Goal: Task Accomplishment & Management: Manage account settings

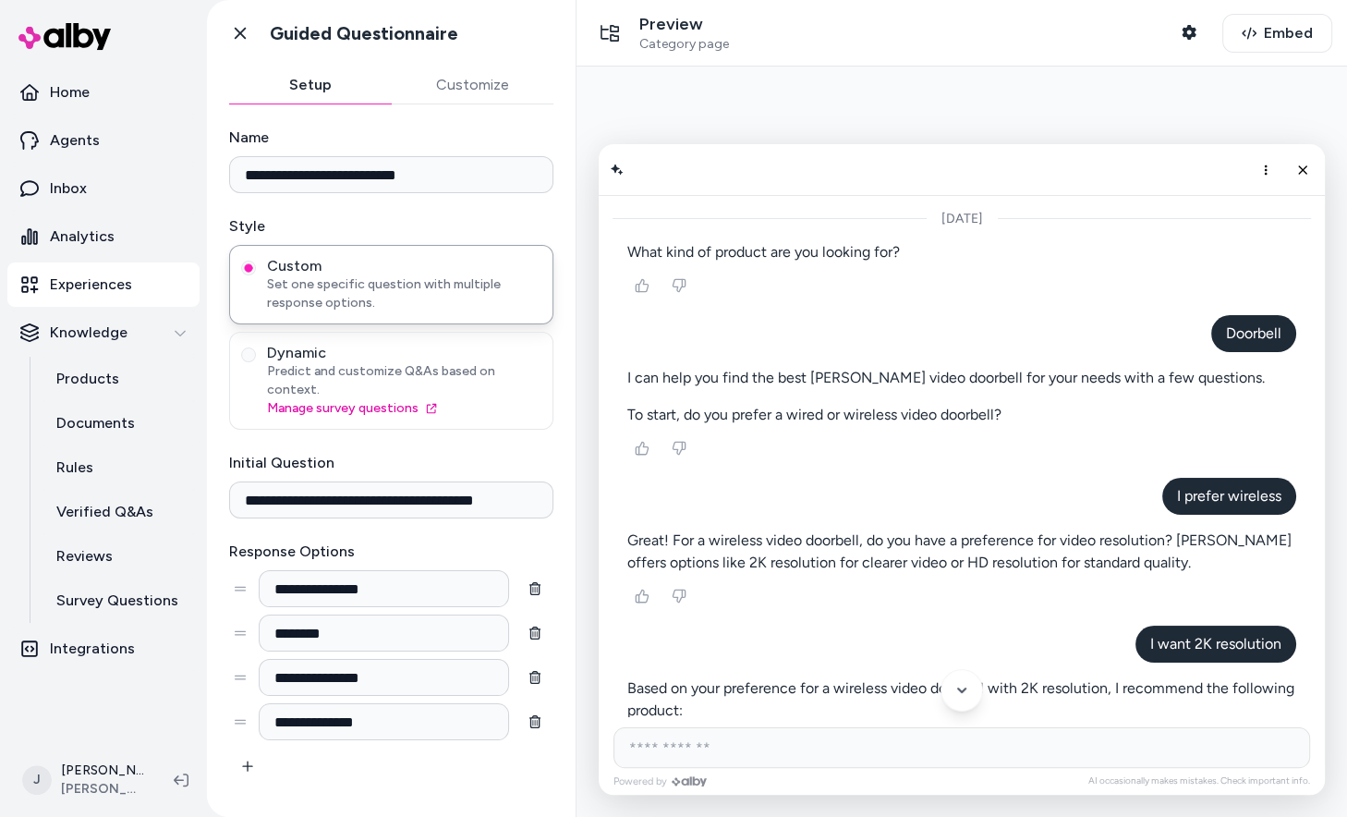
scroll to position [65, 0]
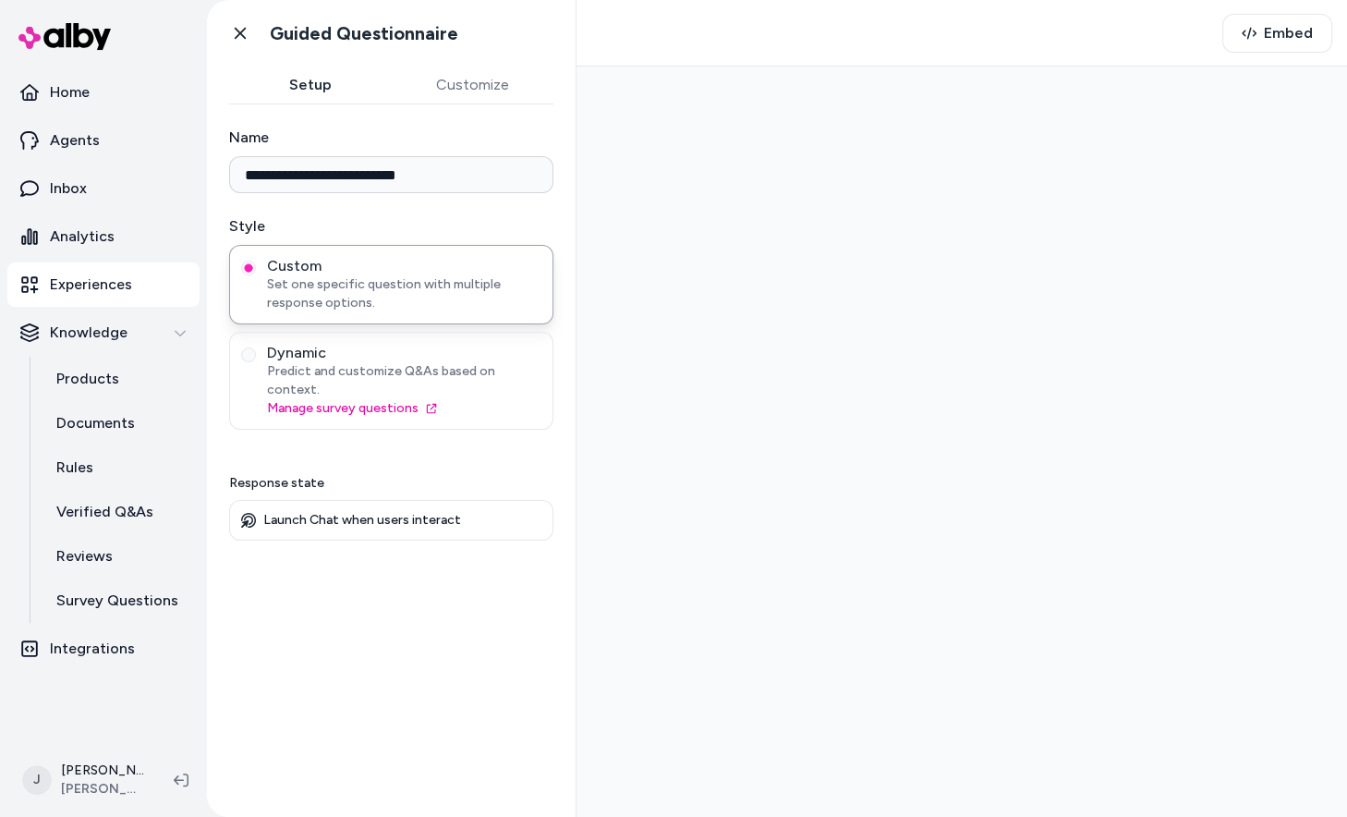
type input "**********"
type input "********"
type input "**********"
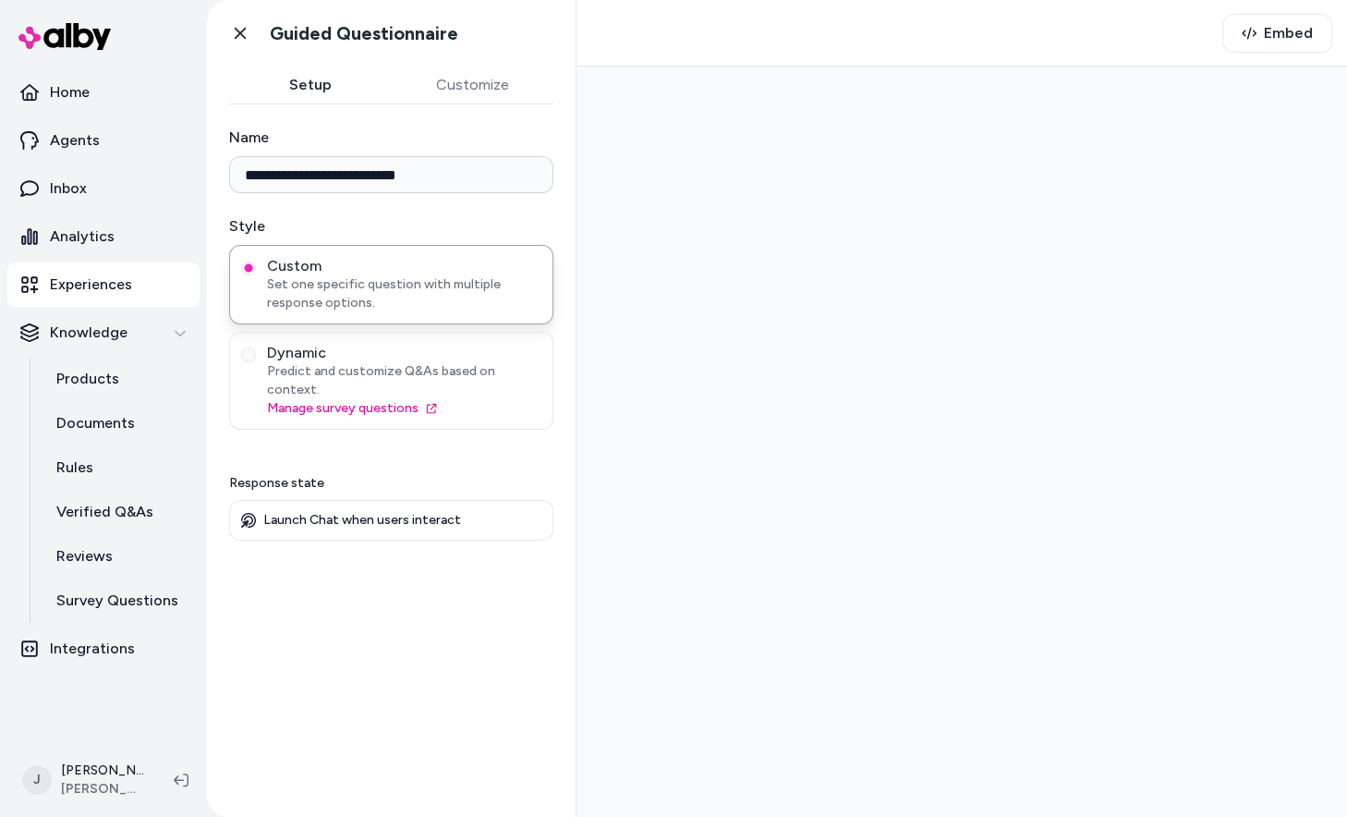
type input "**********"
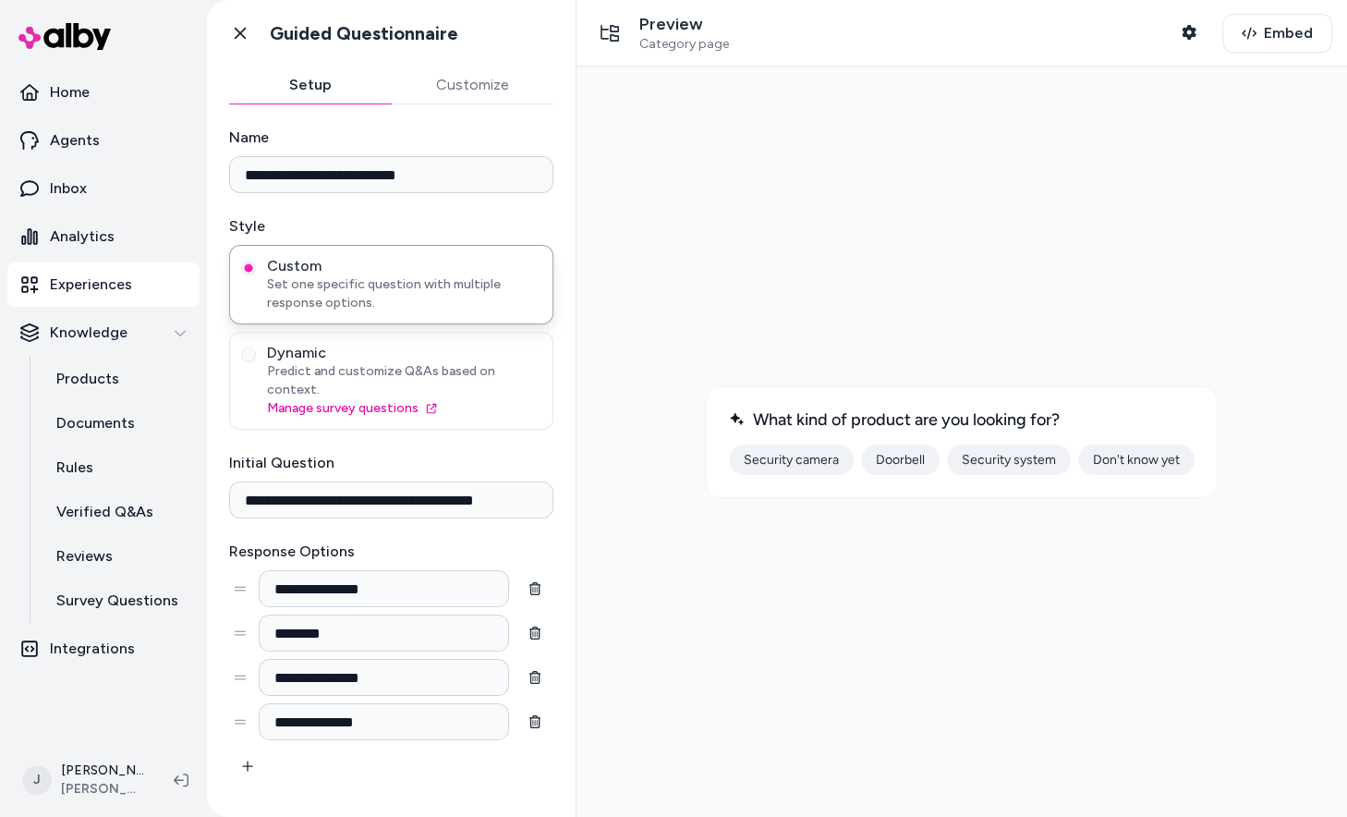
click at [770, 461] on button "Security camera" at bounding box center [791, 459] width 125 height 30
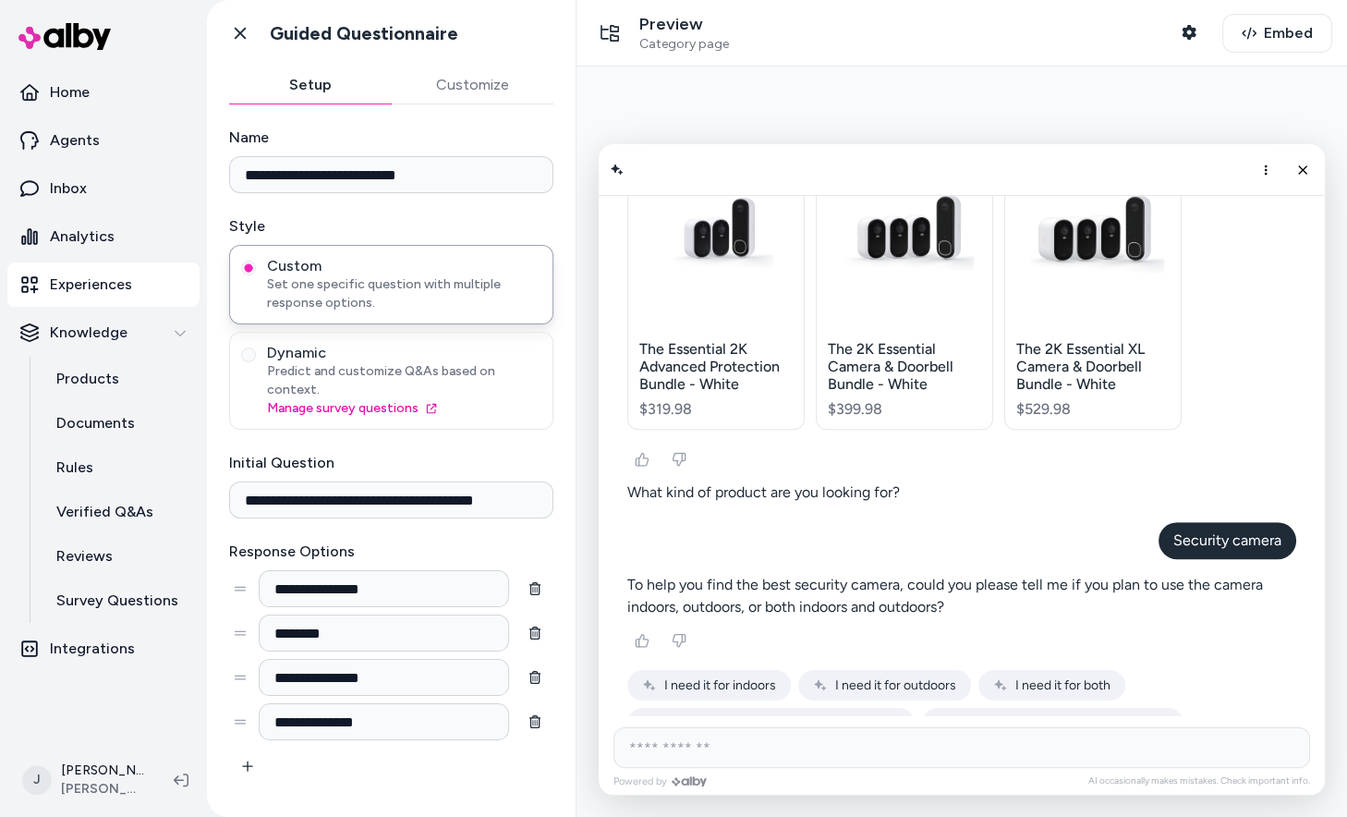
scroll to position [884, 0]
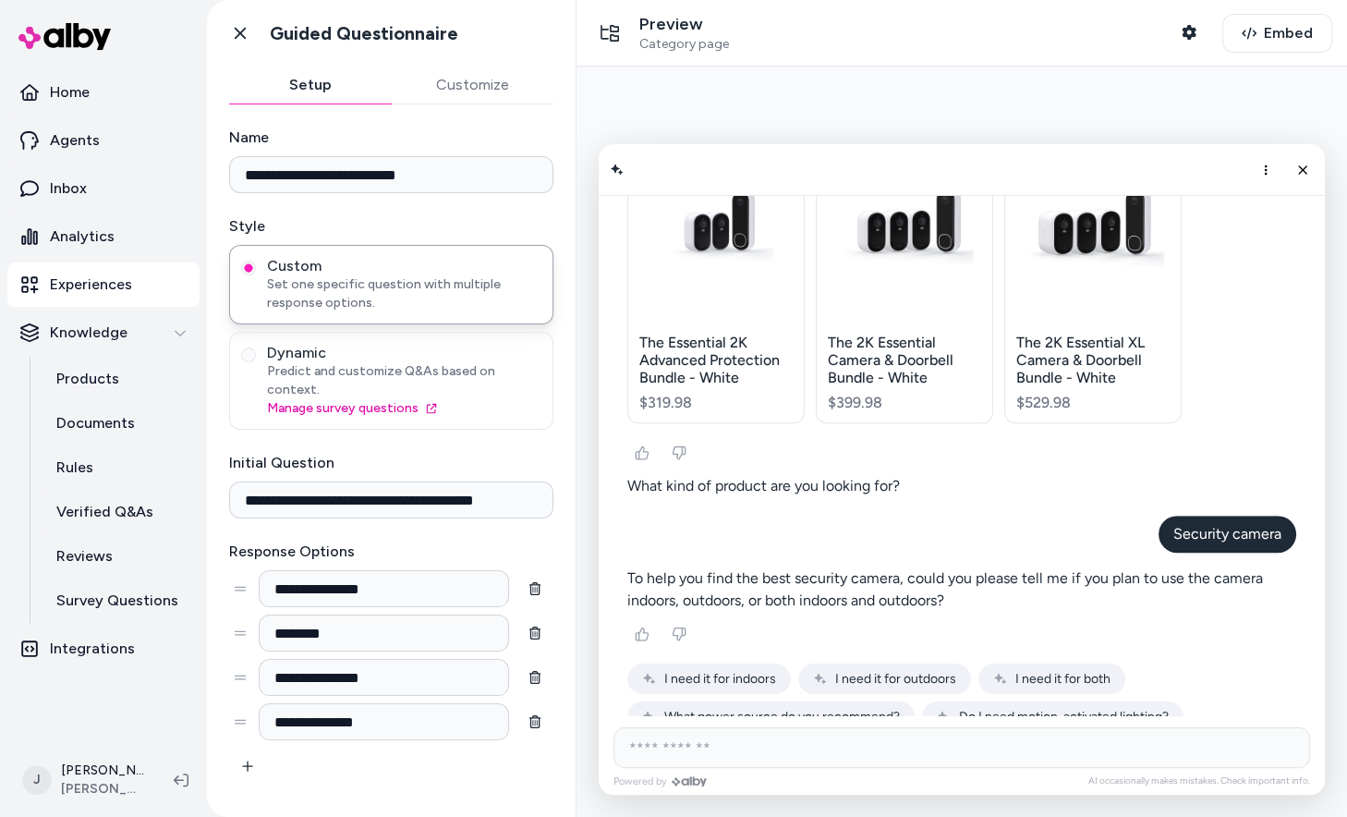
click at [843, 671] on span "I need it for outdoors" at bounding box center [895, 679] width 121 height 16
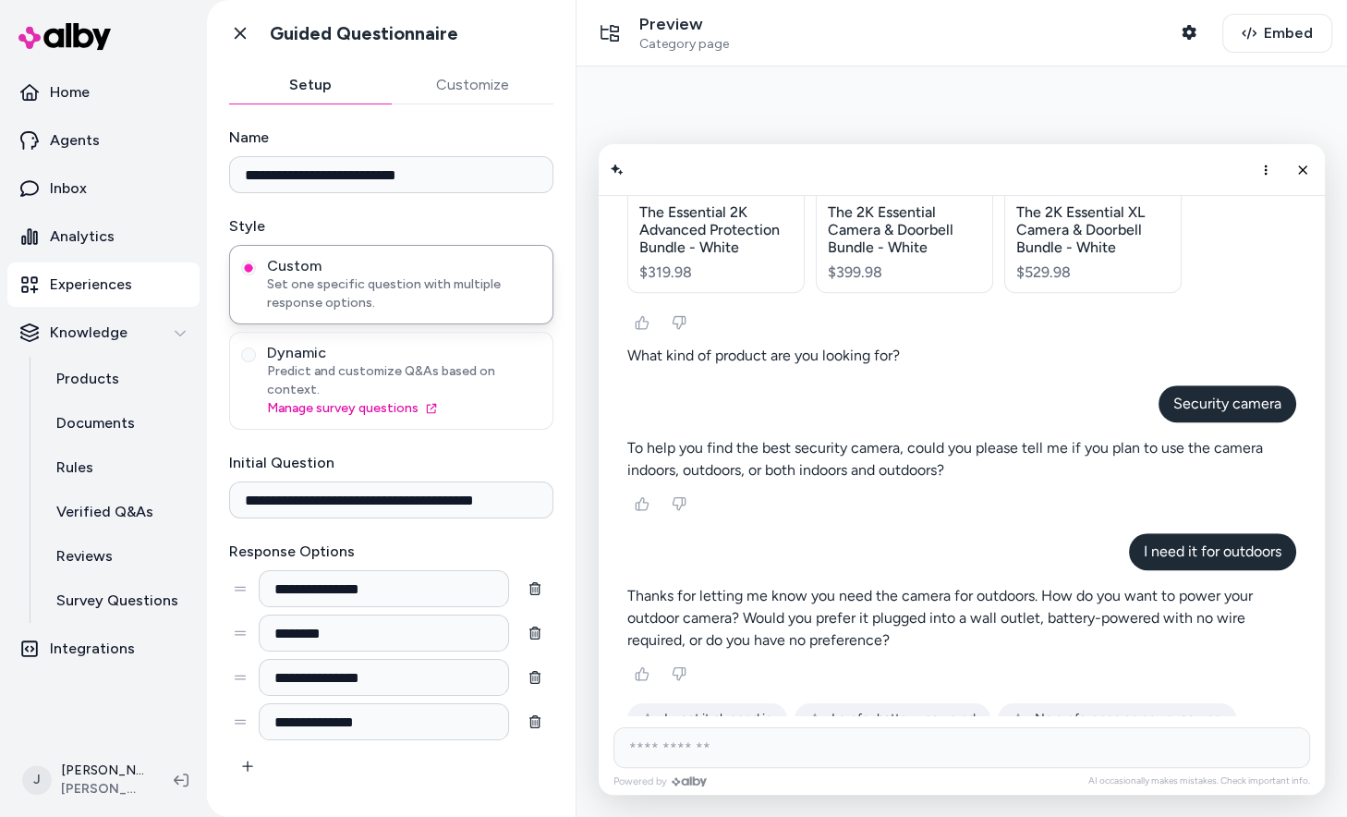
scroll to position [1016, 0]
click at [916, 709] on span "I prefer battery-powered" at bounding box center [903, 717] width 144 height 16
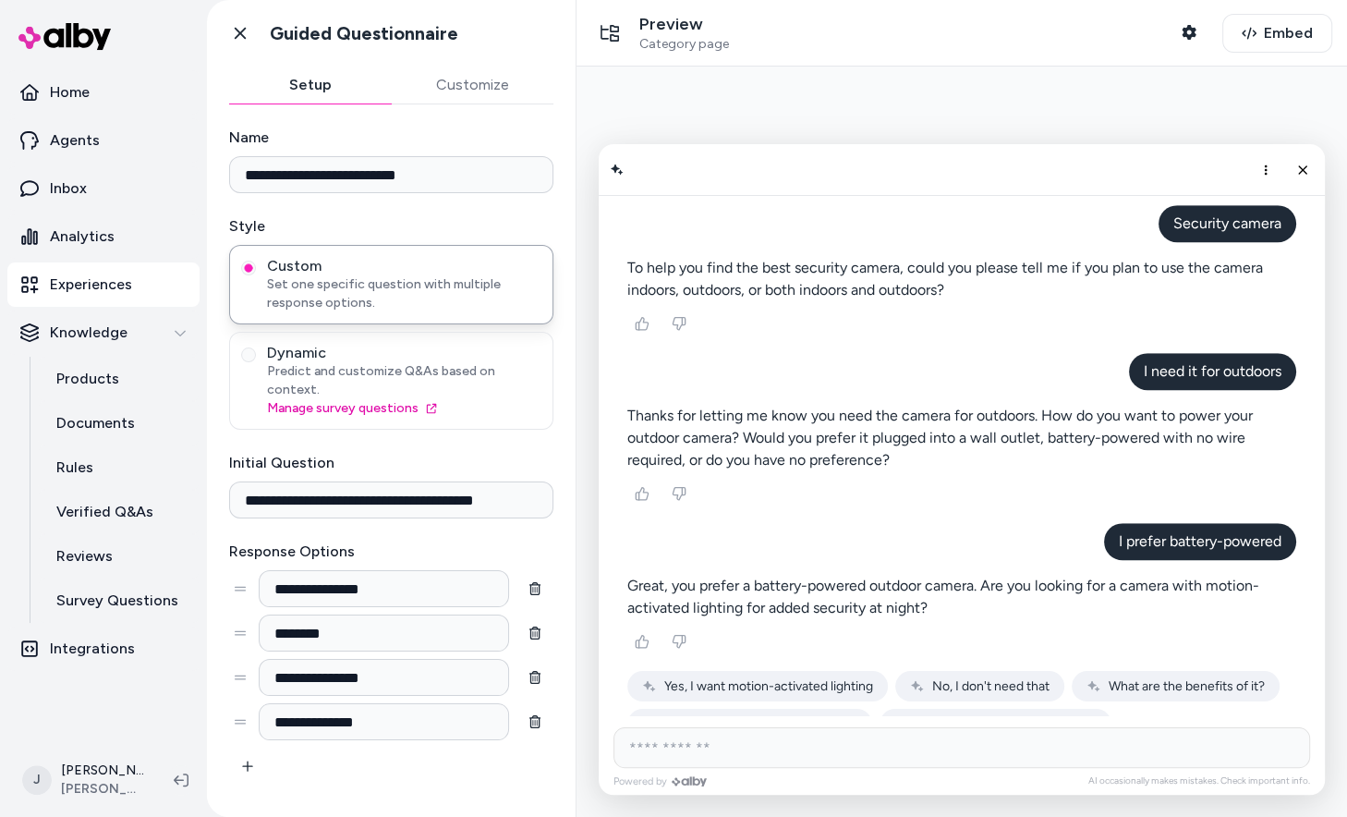
scroll to position [1202, 0]
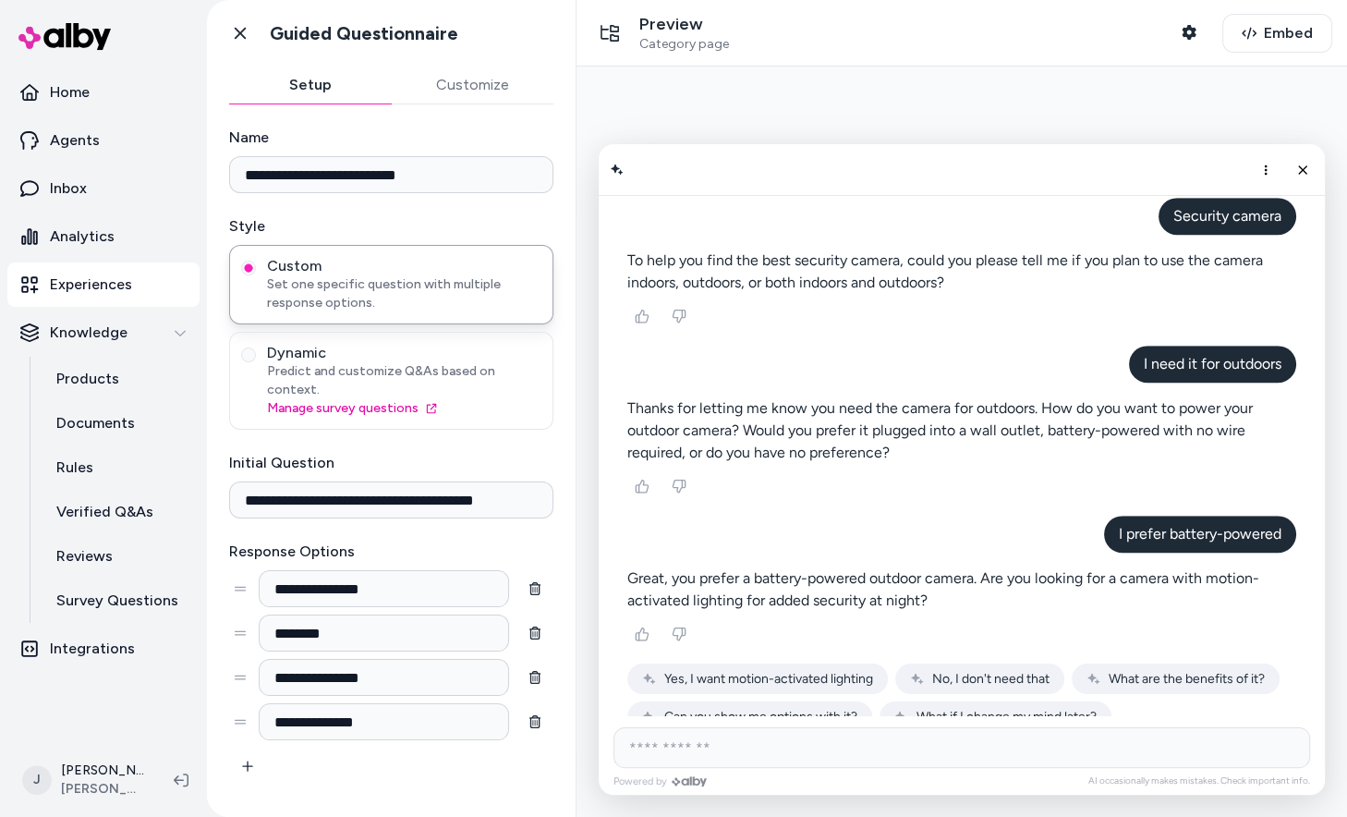
click at [795, 671] on span "Yes, I want motion-activated lighting" at bounding box center [768, 679] width 209 height 16
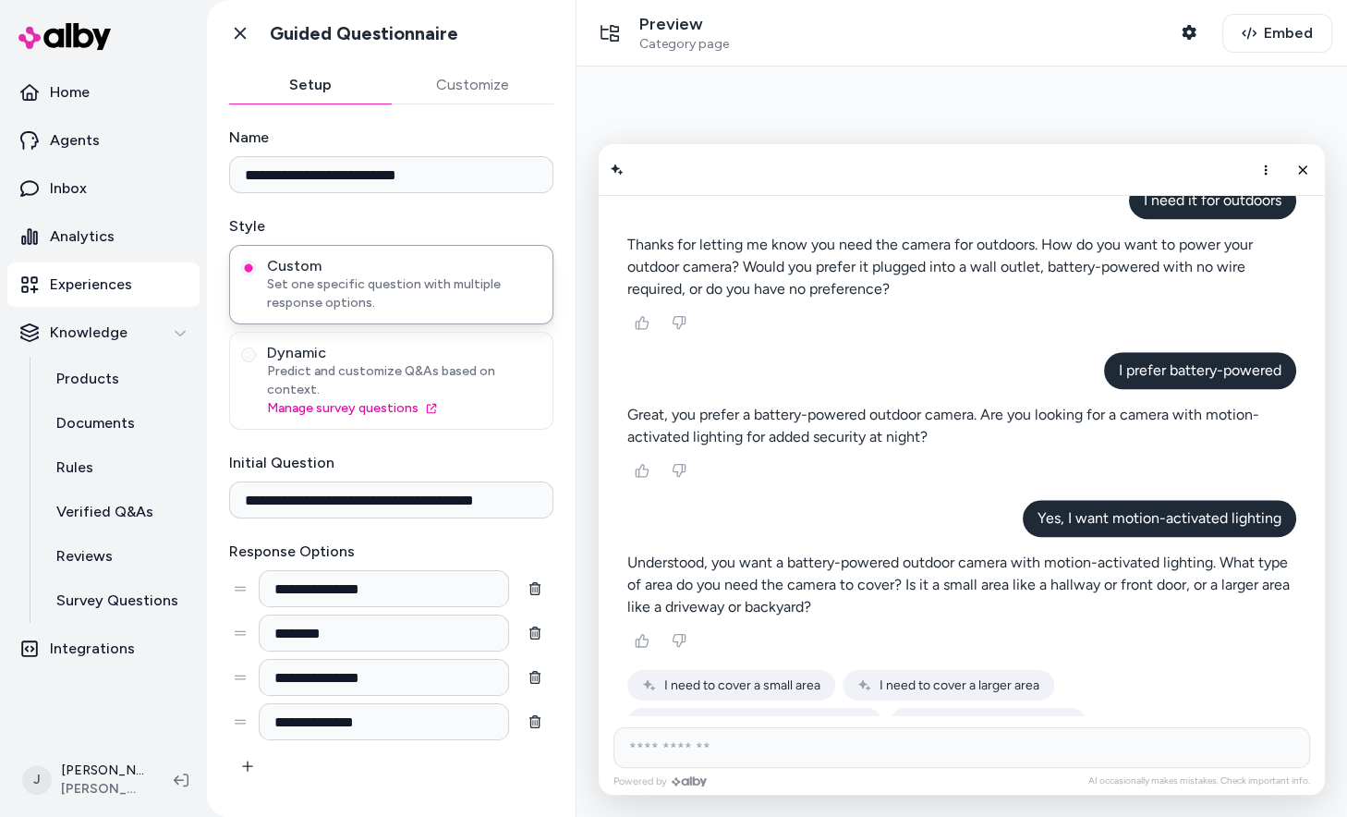
scroll to position [1372, 0]
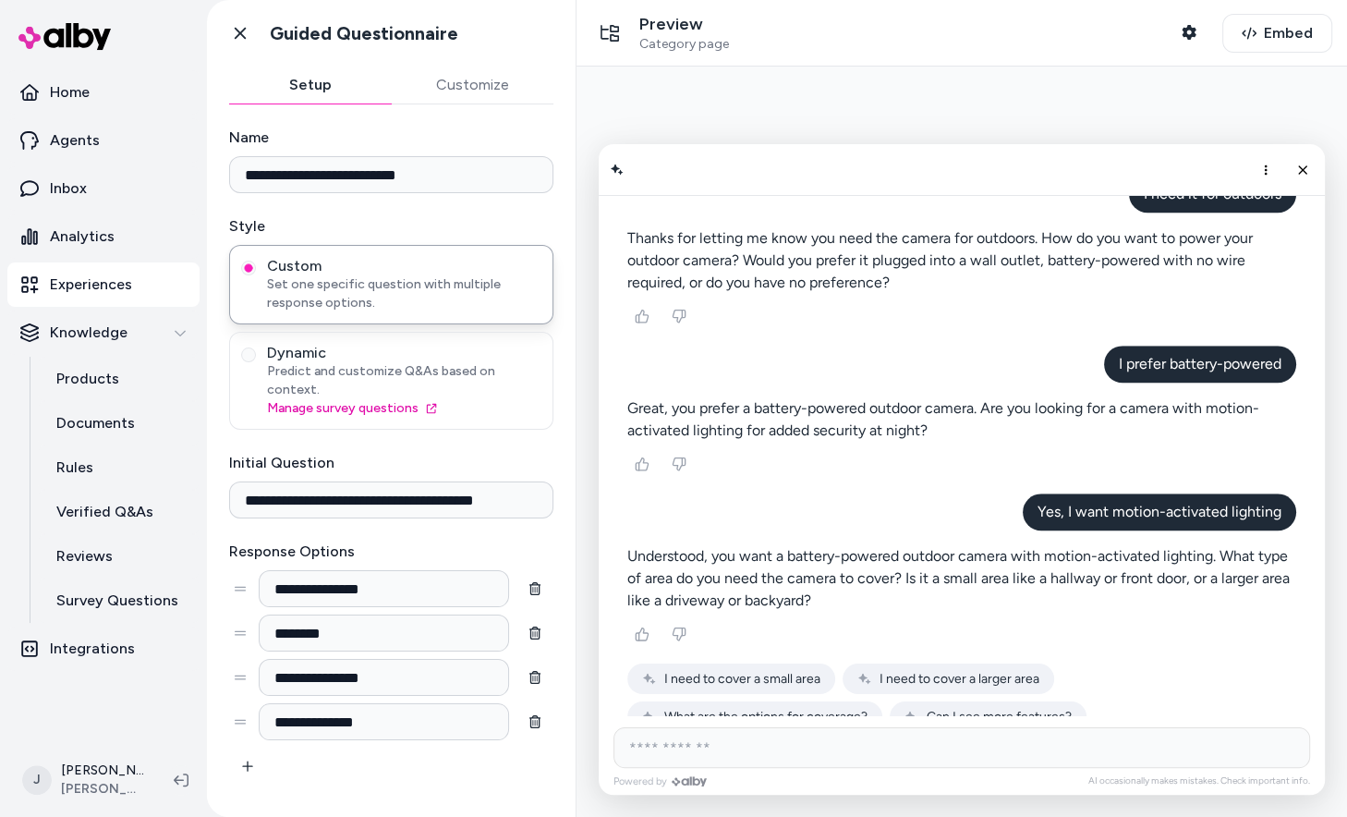
click at [786, 671] on span "I need to cover a small area" at bounding box center [742, 679] width 156 height 16
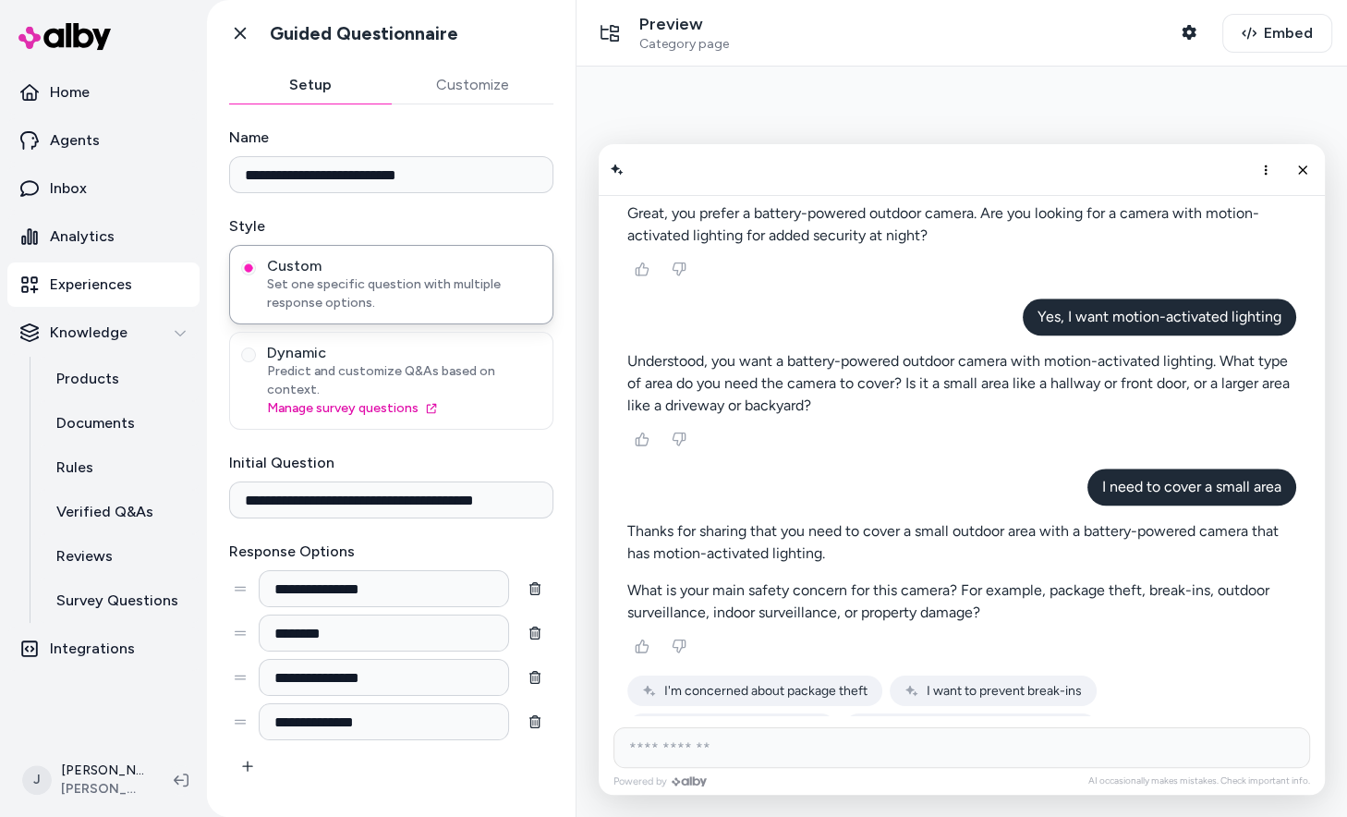
scroll to position [1579, 0]
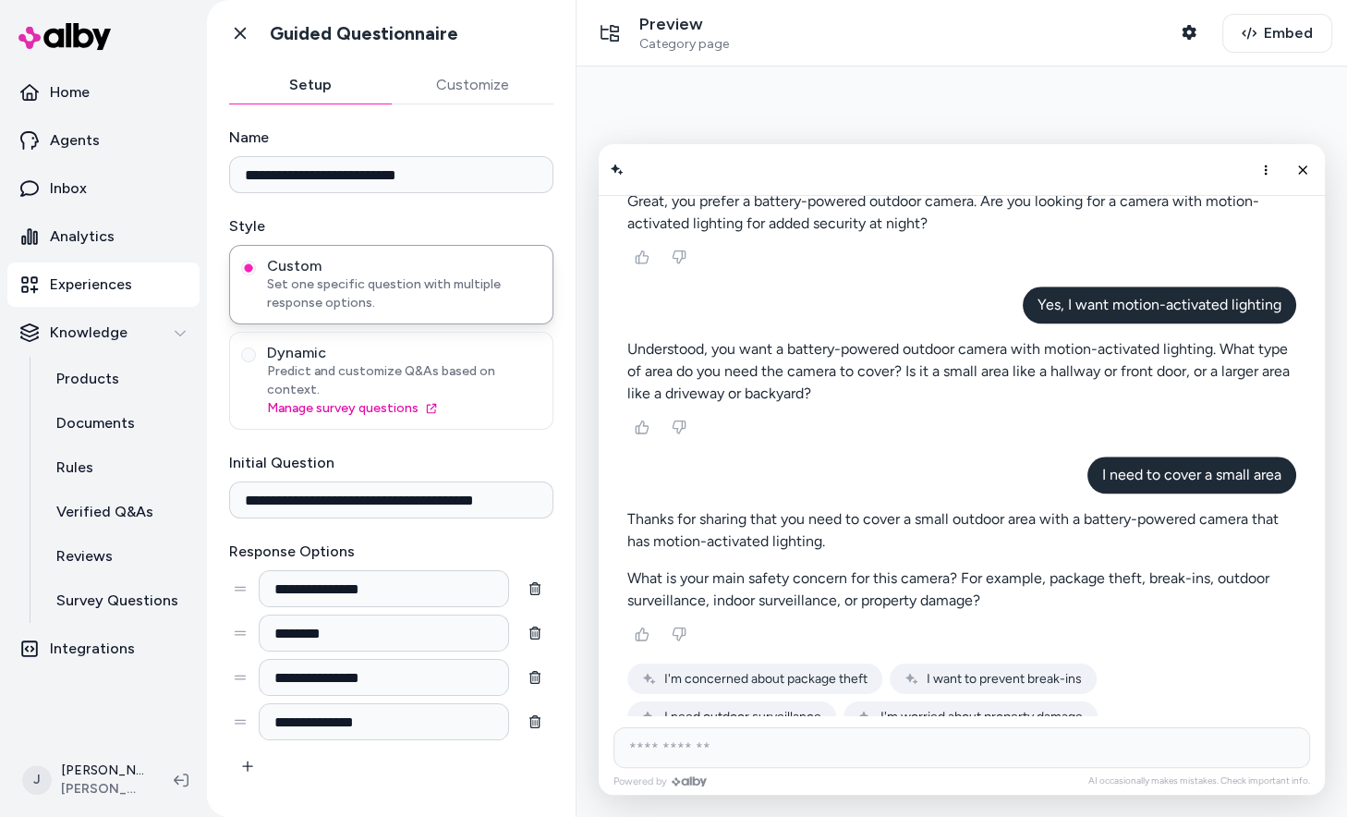
click at [810, 671] on span "I'm concerned about package theft" at bounding box center [765, 679] width 203 height 16
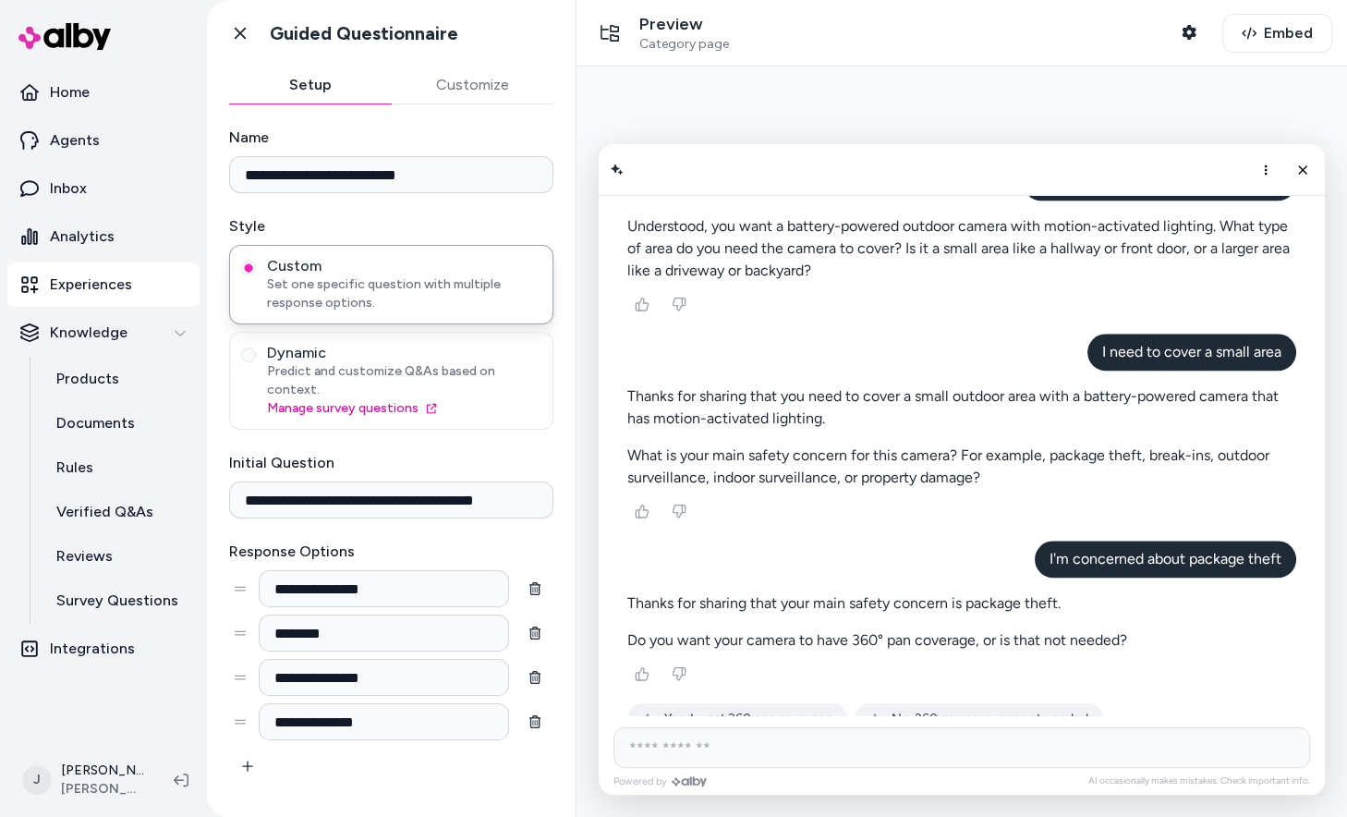
scroll to position [1704, 0]
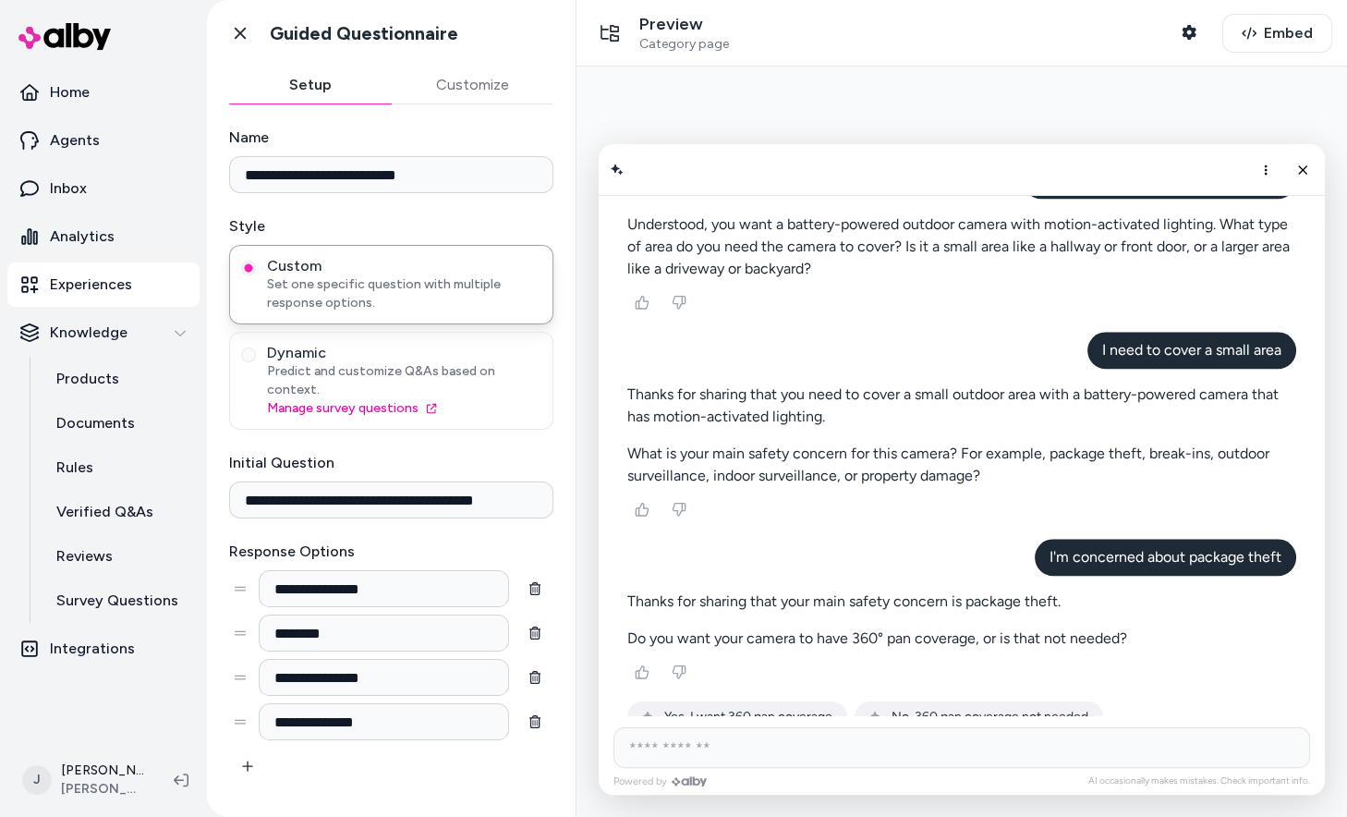
click at [782, 709] on span "Yes, I want 360 pan coverage" at bounding box center [748, 717] width 168 height 16
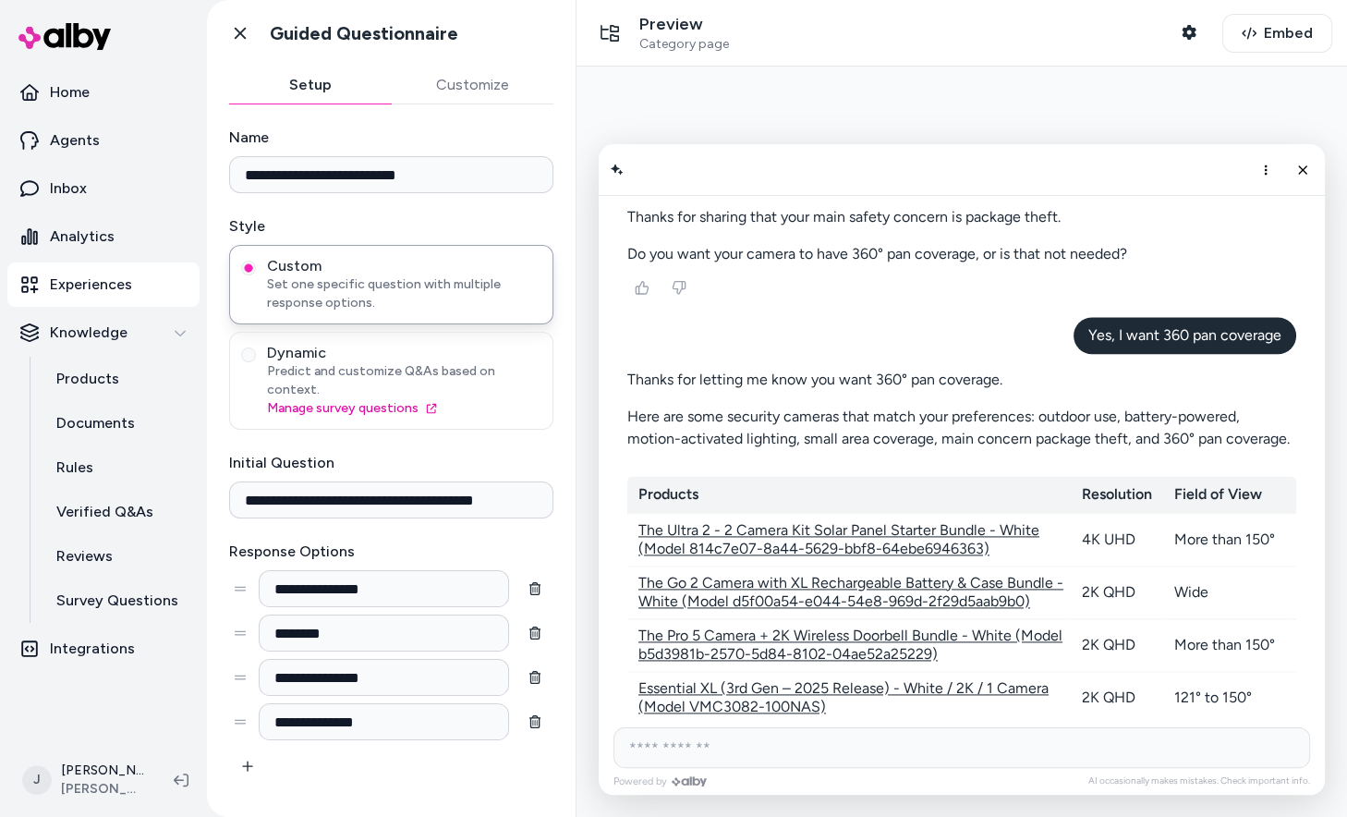
scroll to position [2087, 0]
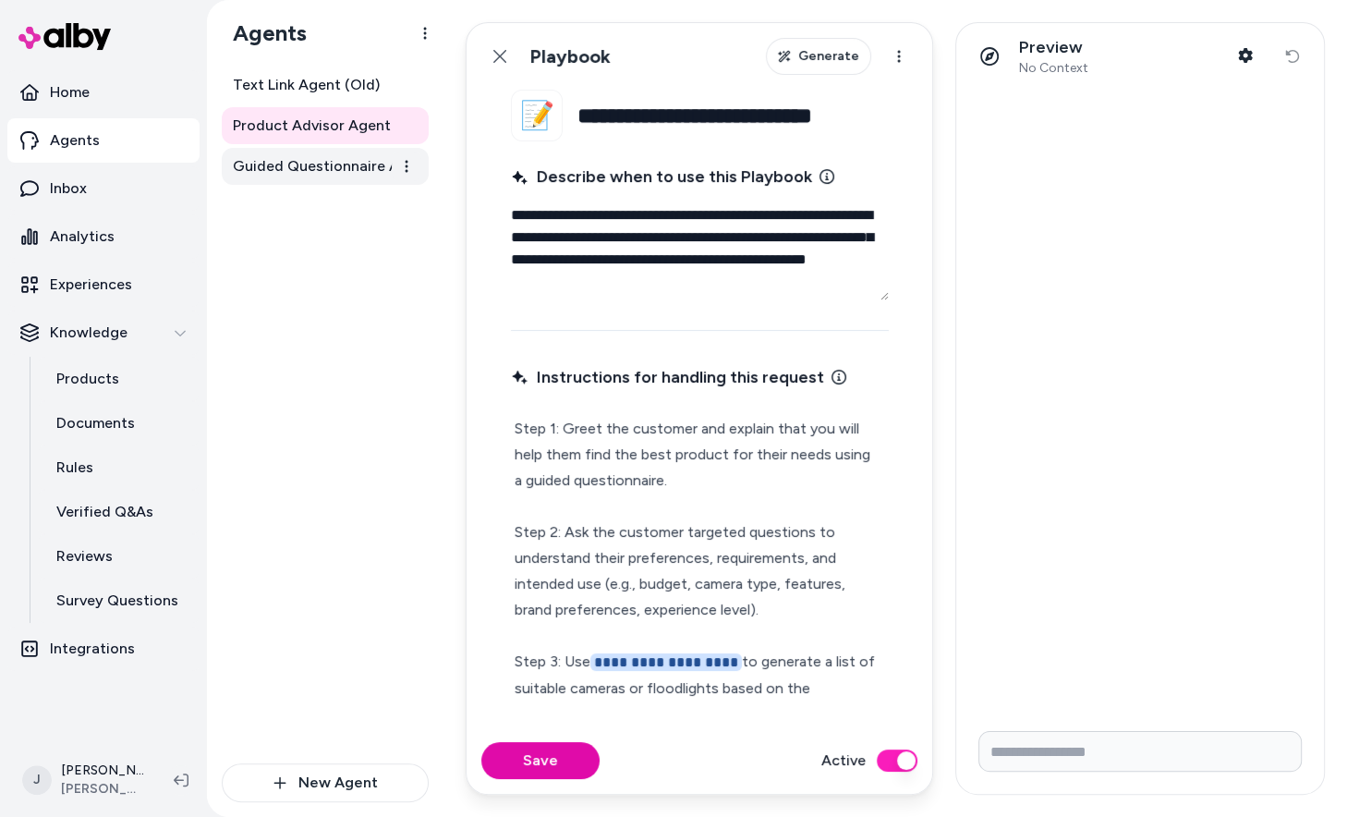
click at [311, 165] on span "Guided Questionnaire Agent" at bounding box center [327, 166] width 188 height 22
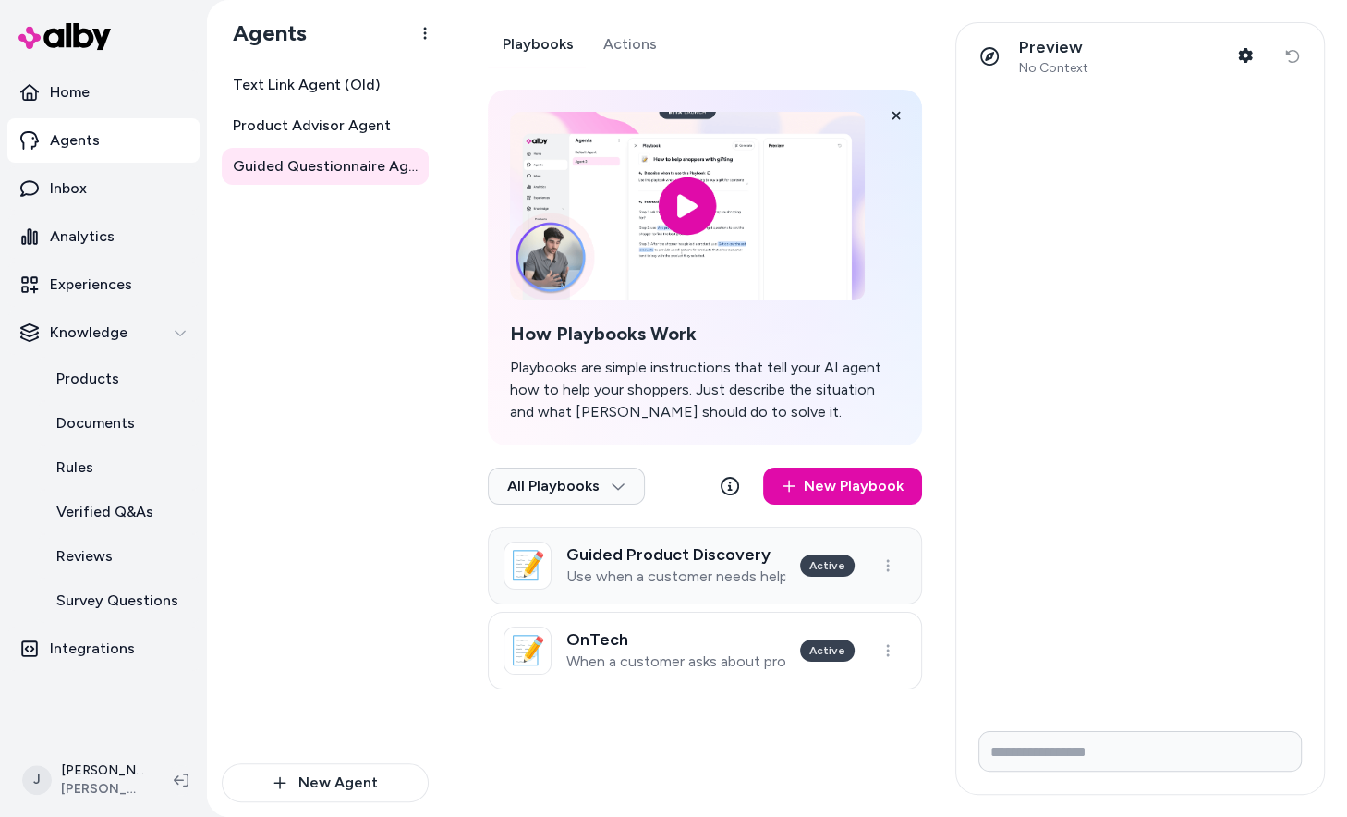
click at [608, 546] on h3 "Guided Product Discovery" at bounding box center [675, 554] width 219 height 18
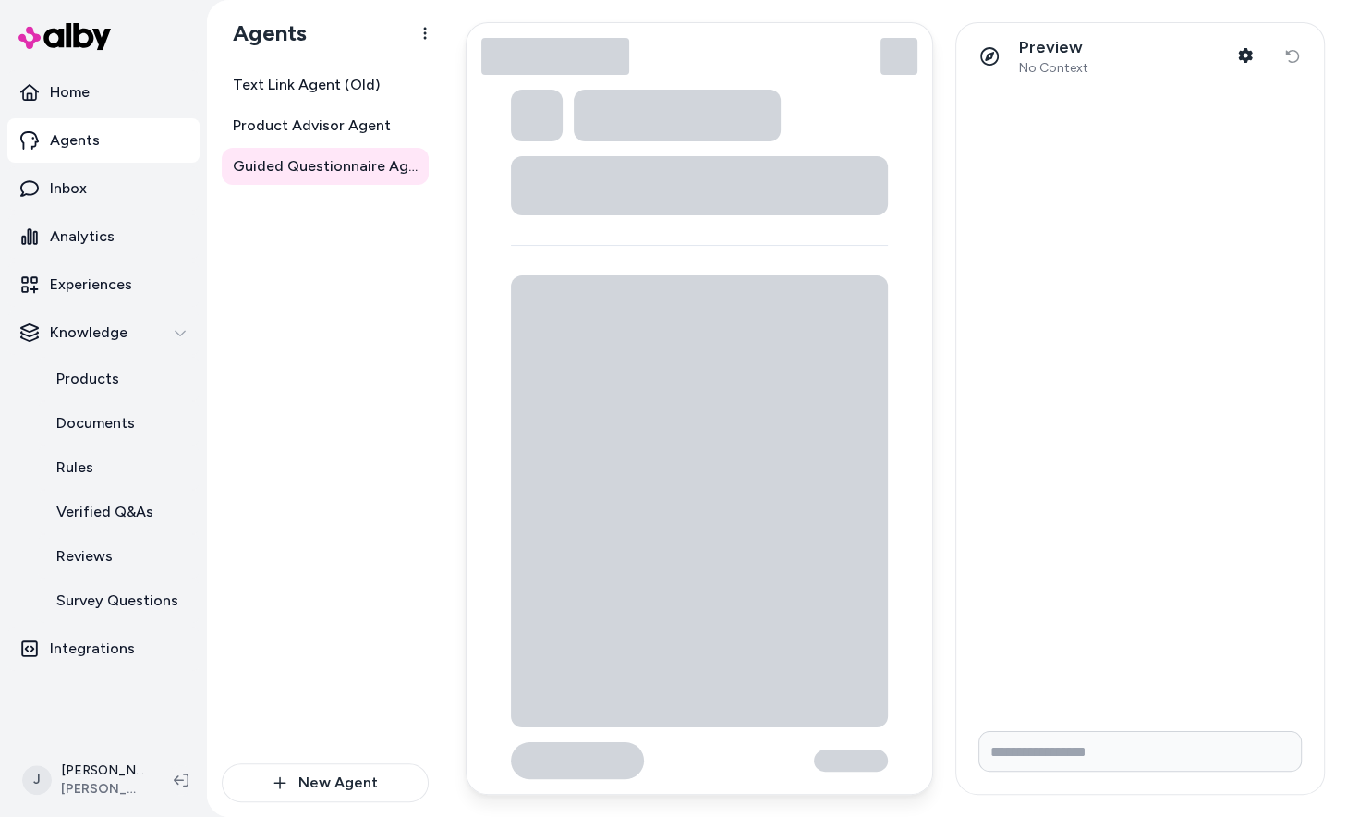
type textarea "*"
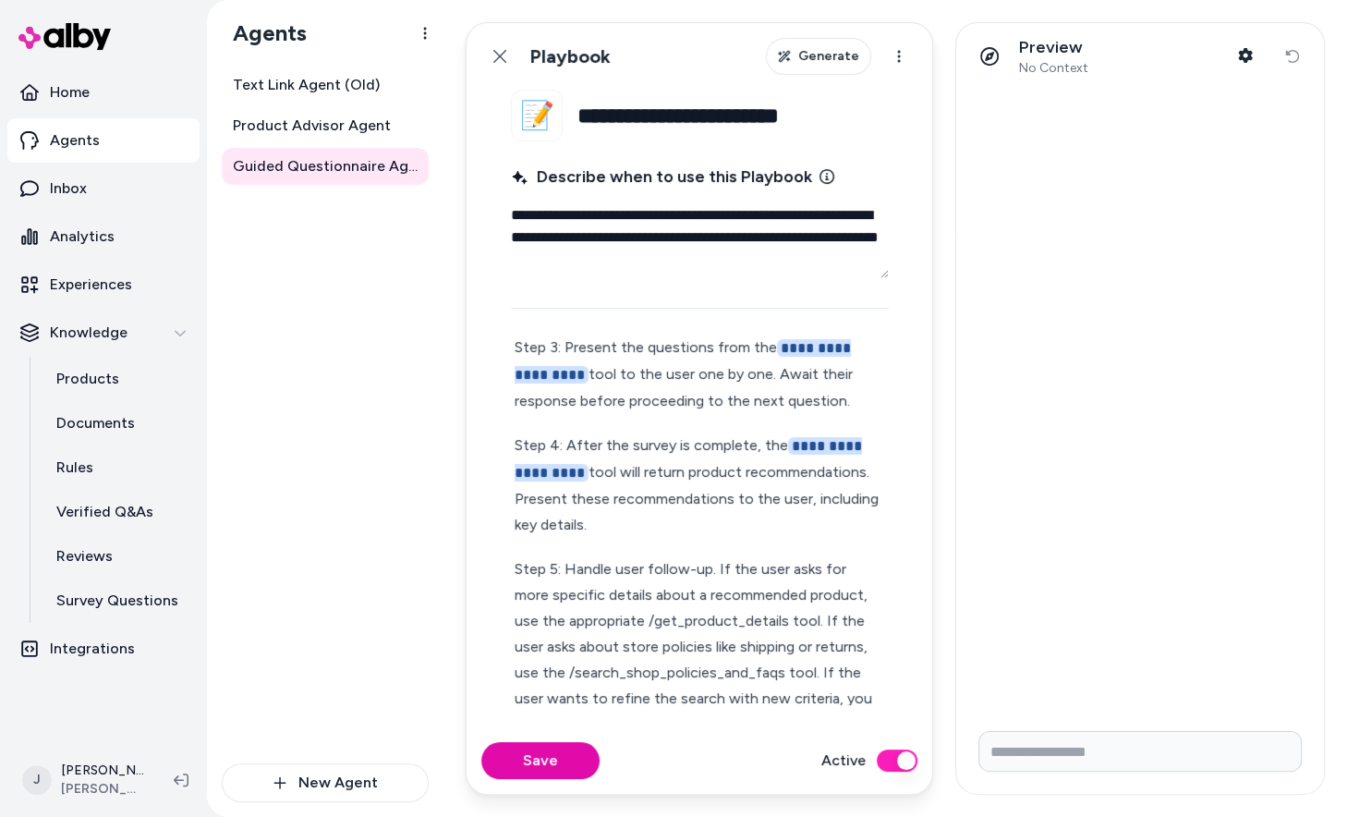
scroll to position [308, 0]
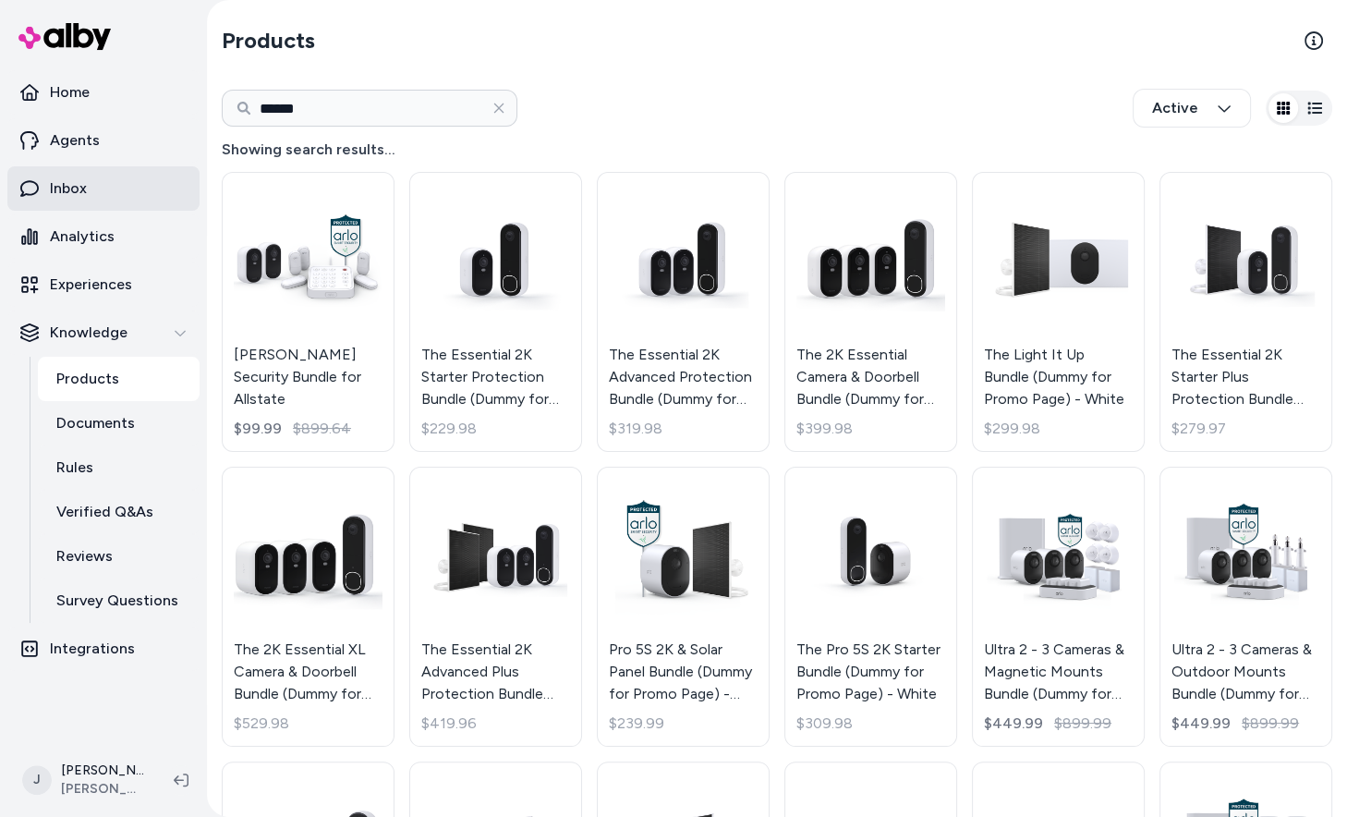
scroll to position [630, 0]
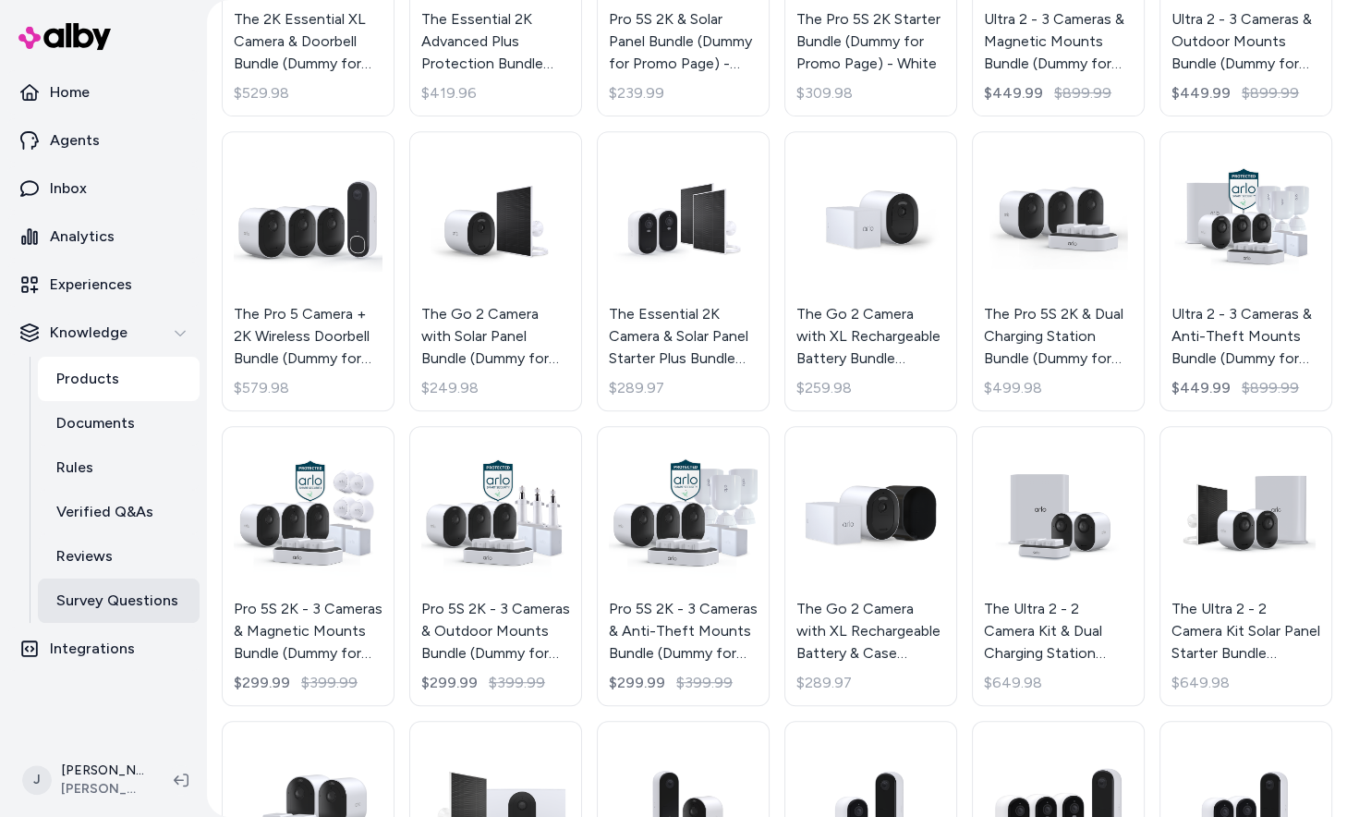
click at [76, 598] on p "Survey Questions" at bounding box center [117, 600] width 122 height 22
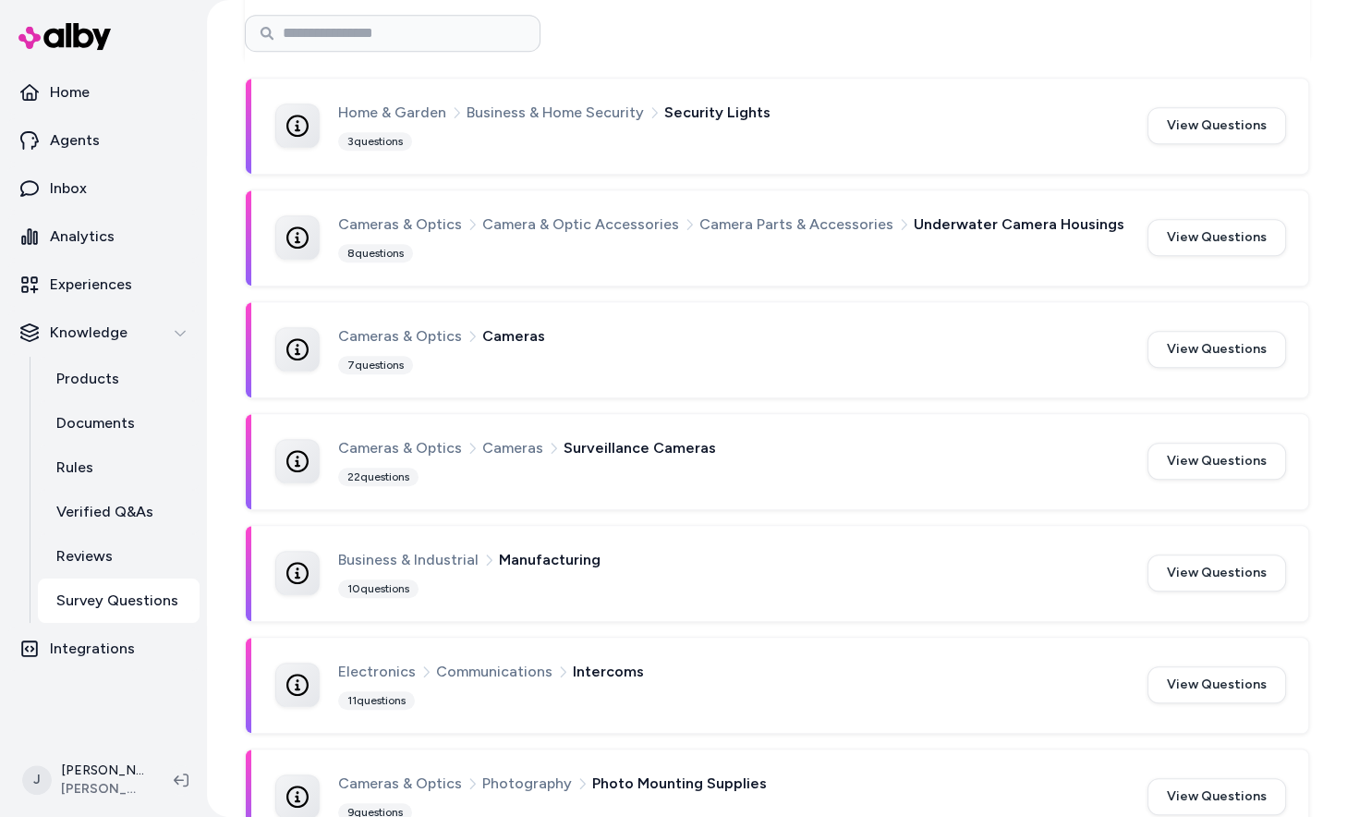
scroll to position [796, 0]
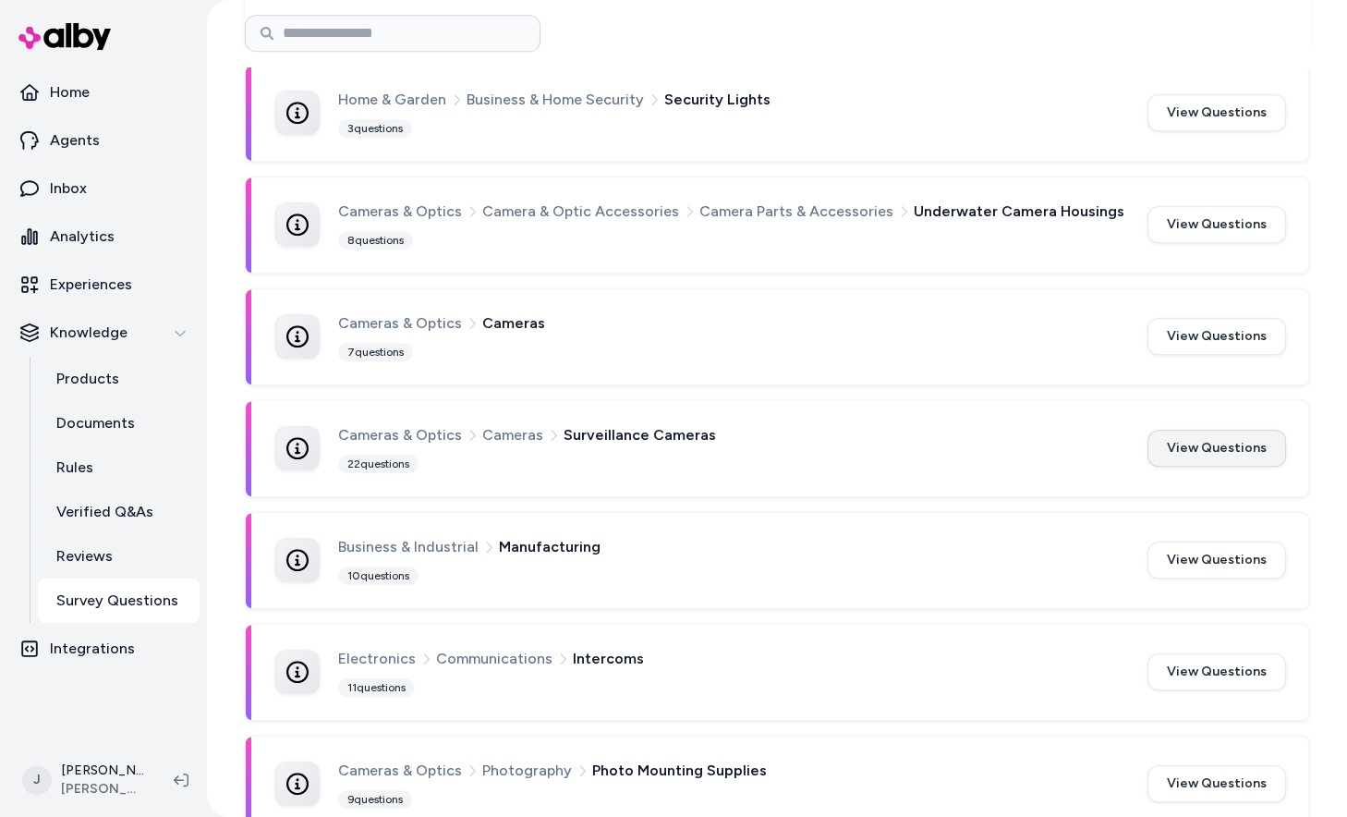
click at [1202, 434] on button "View Questions" at bounding box center [1216, 448] width 139 height 37
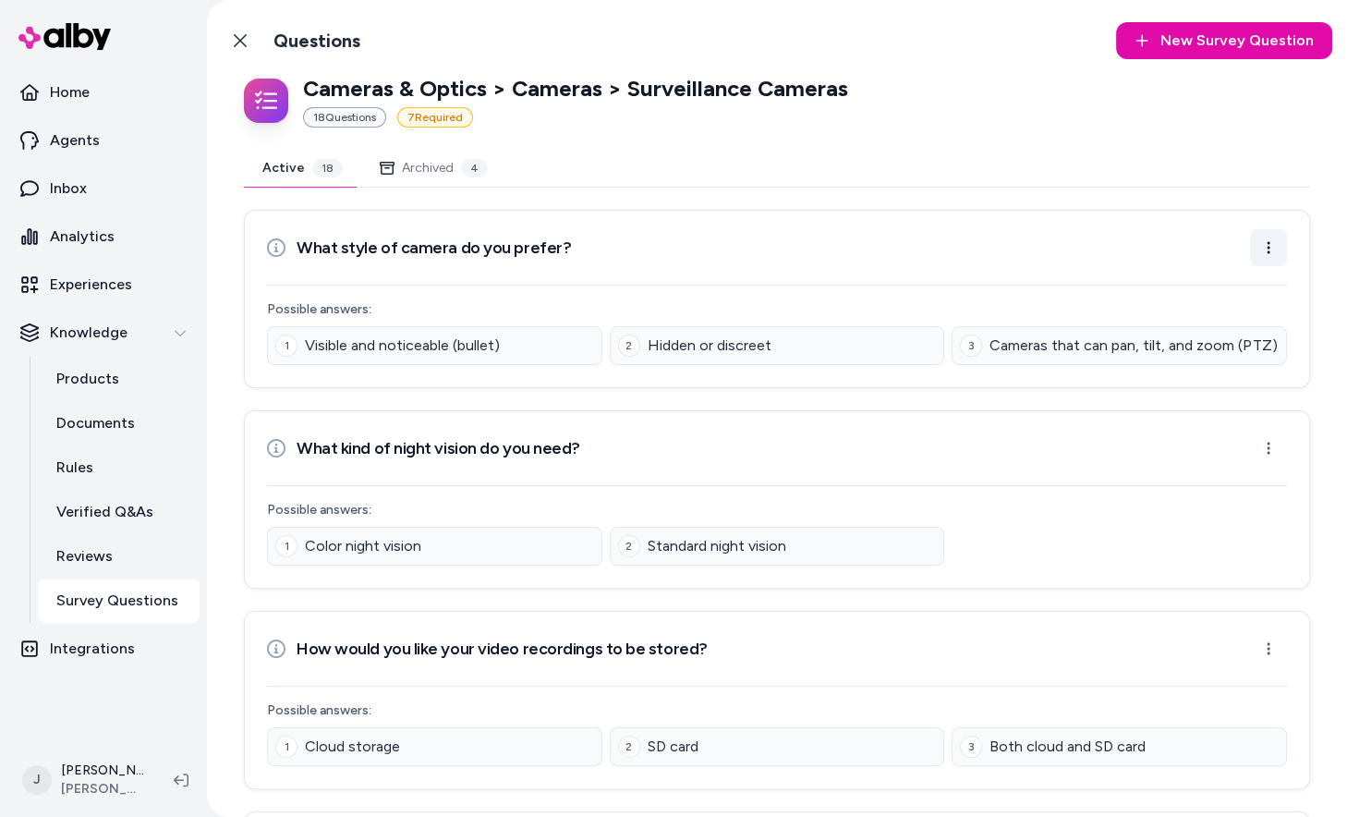
click at [1266, 249] on html "Home Agents Inbox Analytics Experiences Knowledge Products Documents Rules Veri…" at bounding box center [673, 408] width 1347 height 817
click at [1205, 328] on div "Archive Question" at bounding box center [1209, 322] width 149 height 33
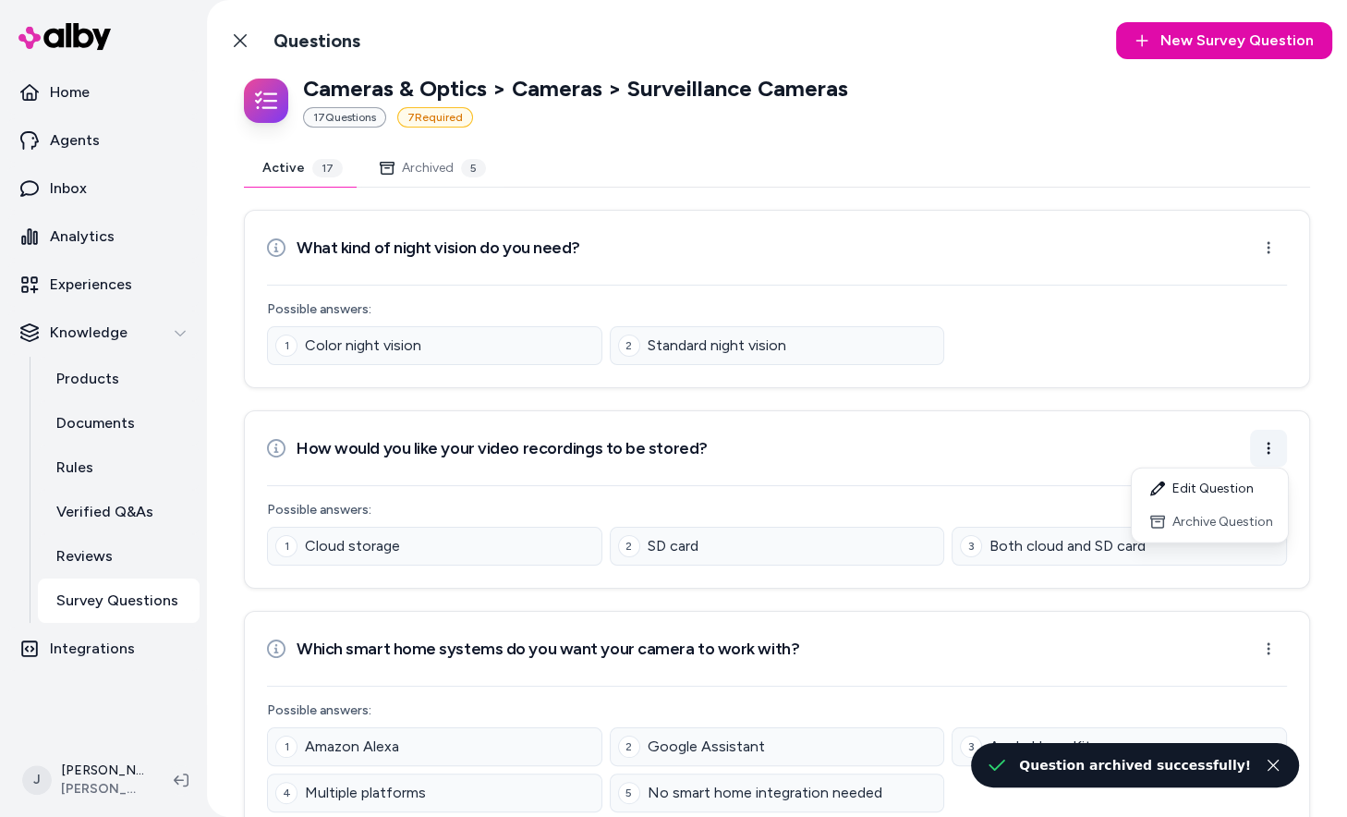
click at [1267, 442] on html "Home Agents Inbox Analytics Experiences Knowledge Products Documents Rules Veri…" at bounding box center [673, 408] width 1347 height 817
click at [1242, 516] on div "Archive Question" at bounding box center [1209, 521] width 149 height 33
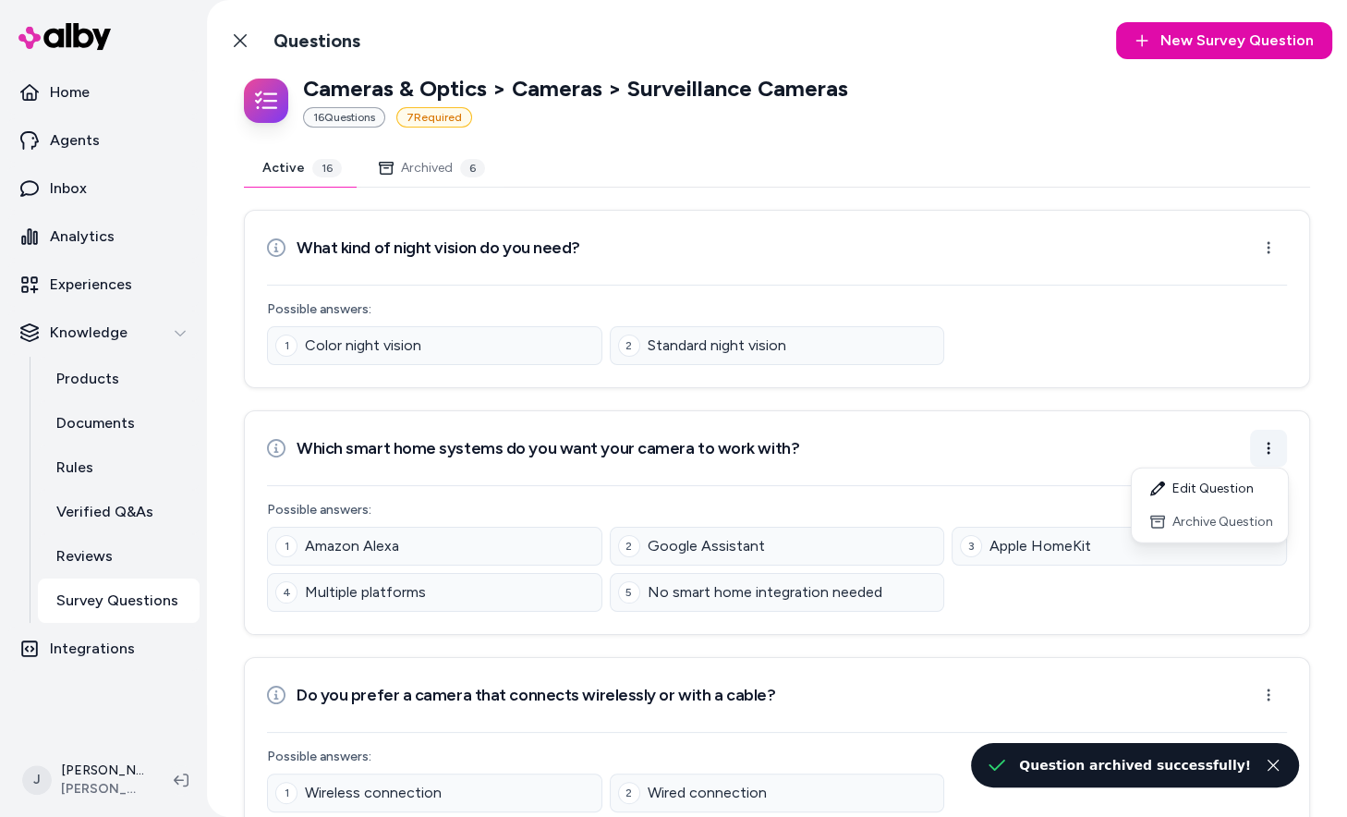
click at [1267, 462] on html "Home Agents Inbox Analytics Experiences Knowledge Products Documents Rules Veri…" at bounding box center [673, 408] width 1347 height 817
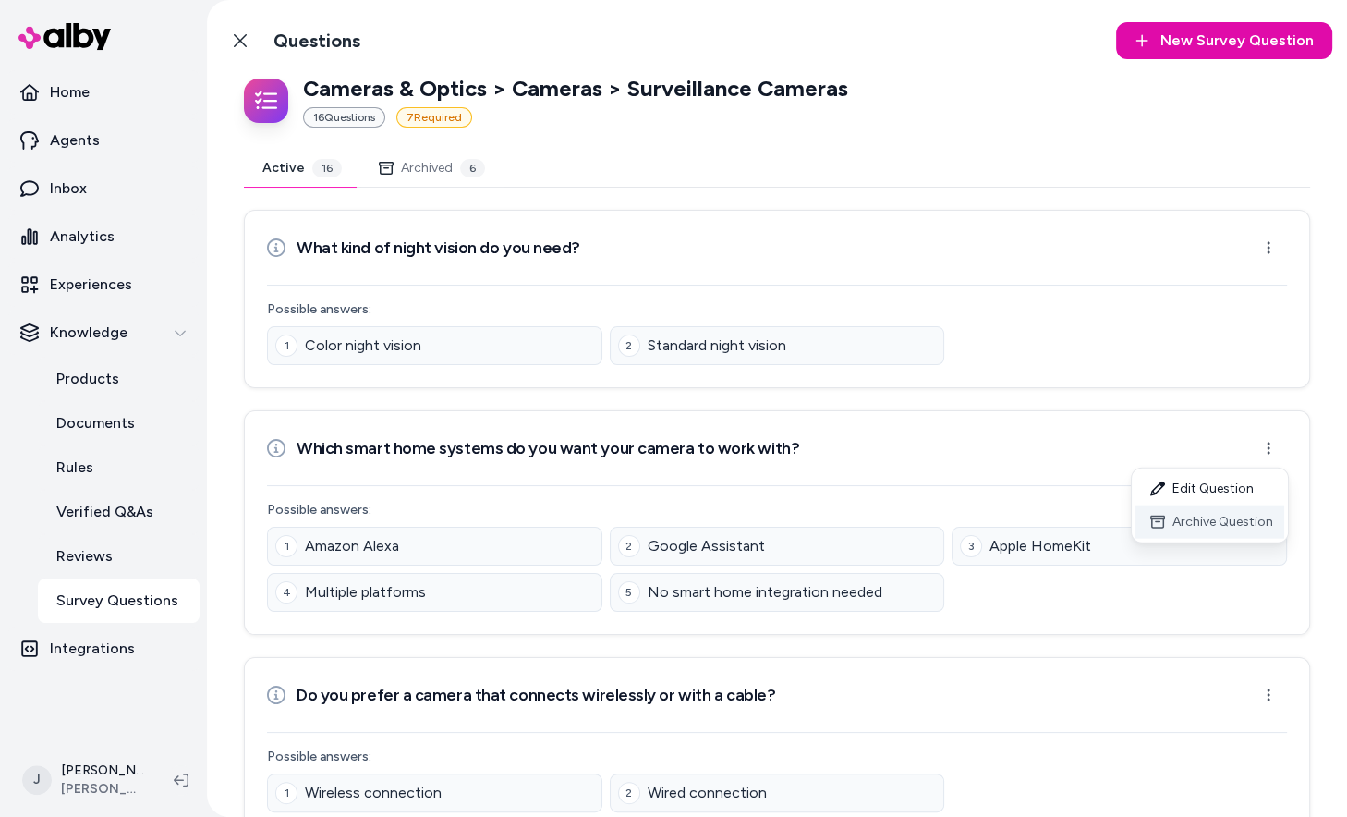
click at [1246, 529] on div "Archive Question" at bounding box center [1209, 521] width 149 height 33
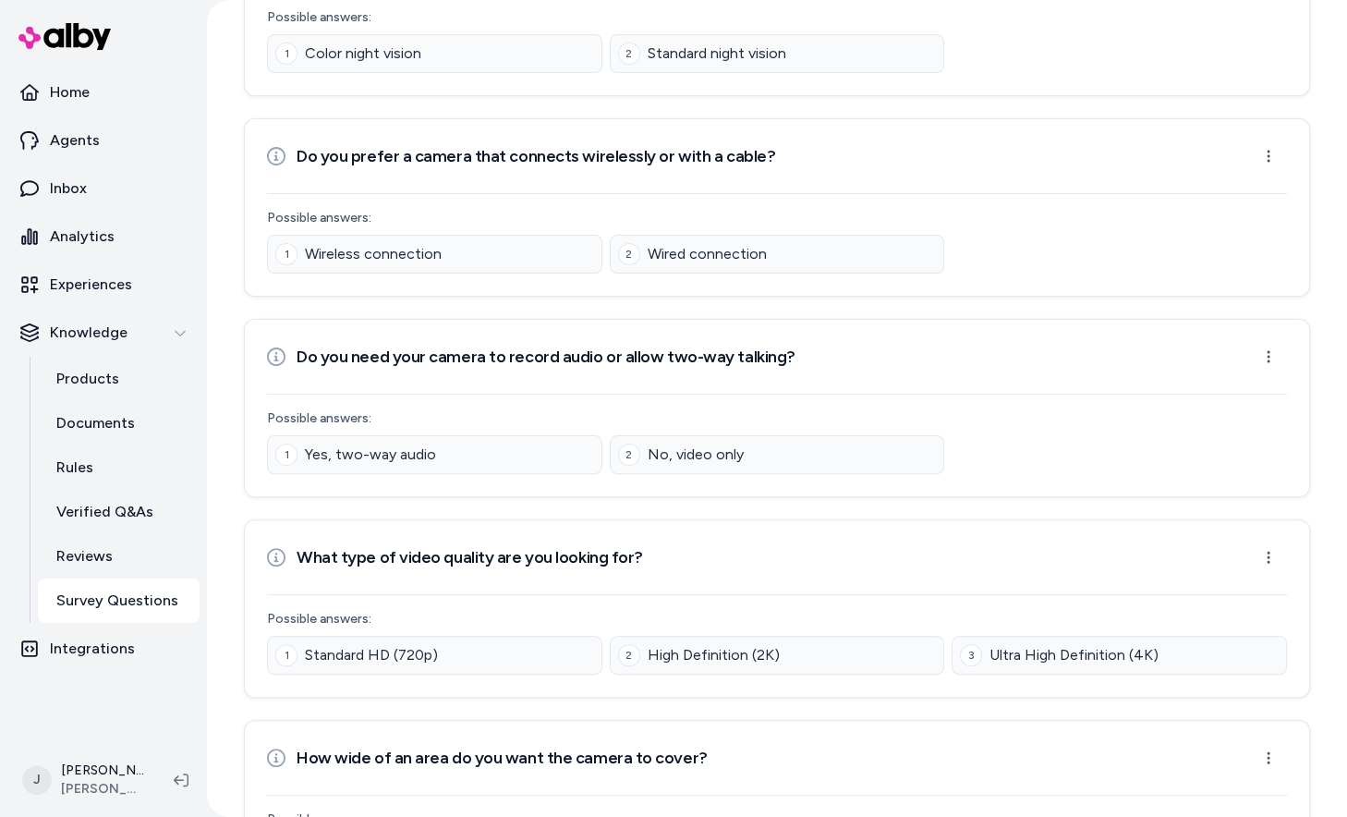
scroll to position [303, 0]
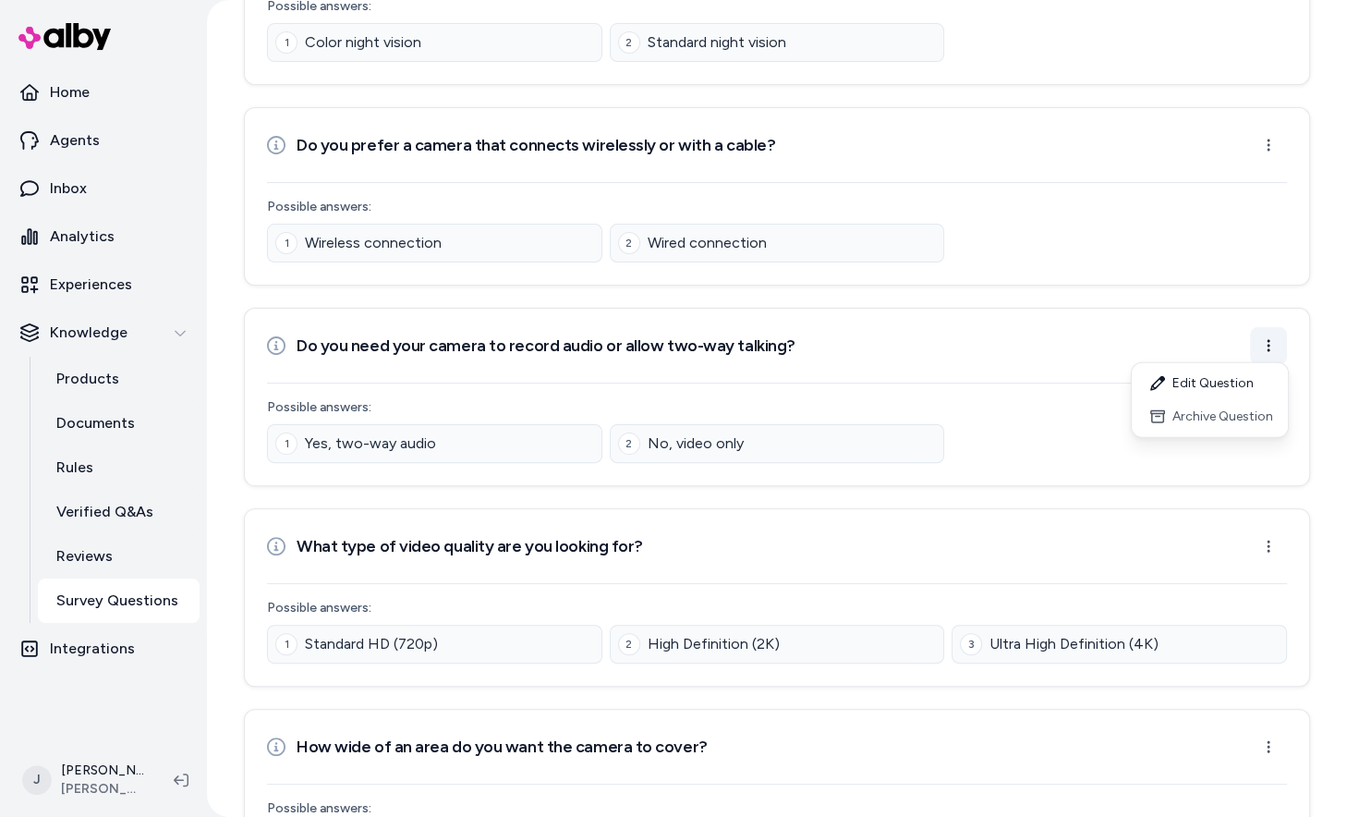
click at [1263, 346] on html "Home Agents Inbox Analytics Experiences Knowledge Products Documents Rules Veri…" at bounding box center [673, 408] width 1347 height 817
click at [1234, 418] on div "Archive Question" at bounding box center [1209, 416] width 149 height 33
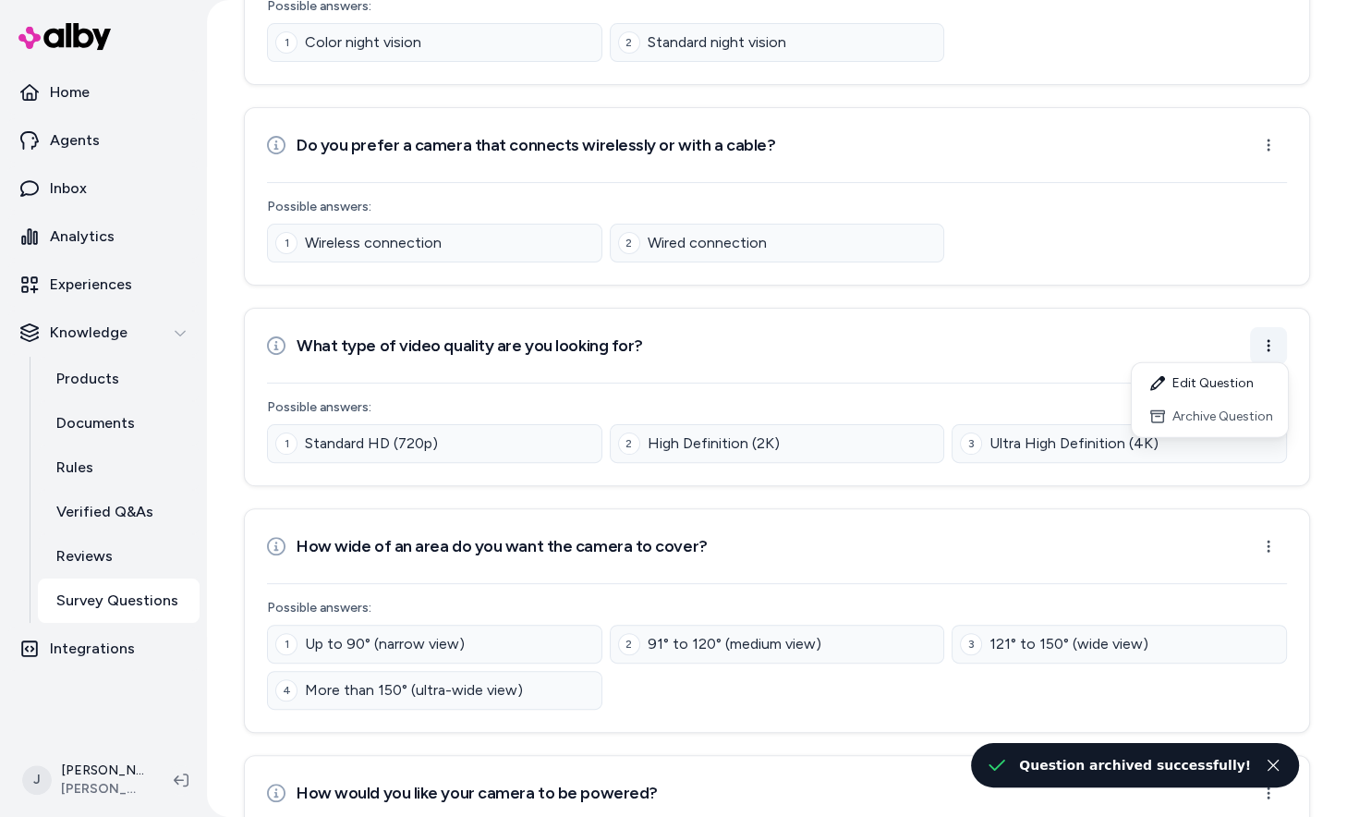
click at [1267, 346] on html "Home Agents Inbox Analytics Experiences Knowledge Products Documents Rules Veri…" at bounding box center [673, 408] width 1347 height 817
click at [1205, 417] on div "Archive Question" at bounding box center [1209, 416] width 149 height 33
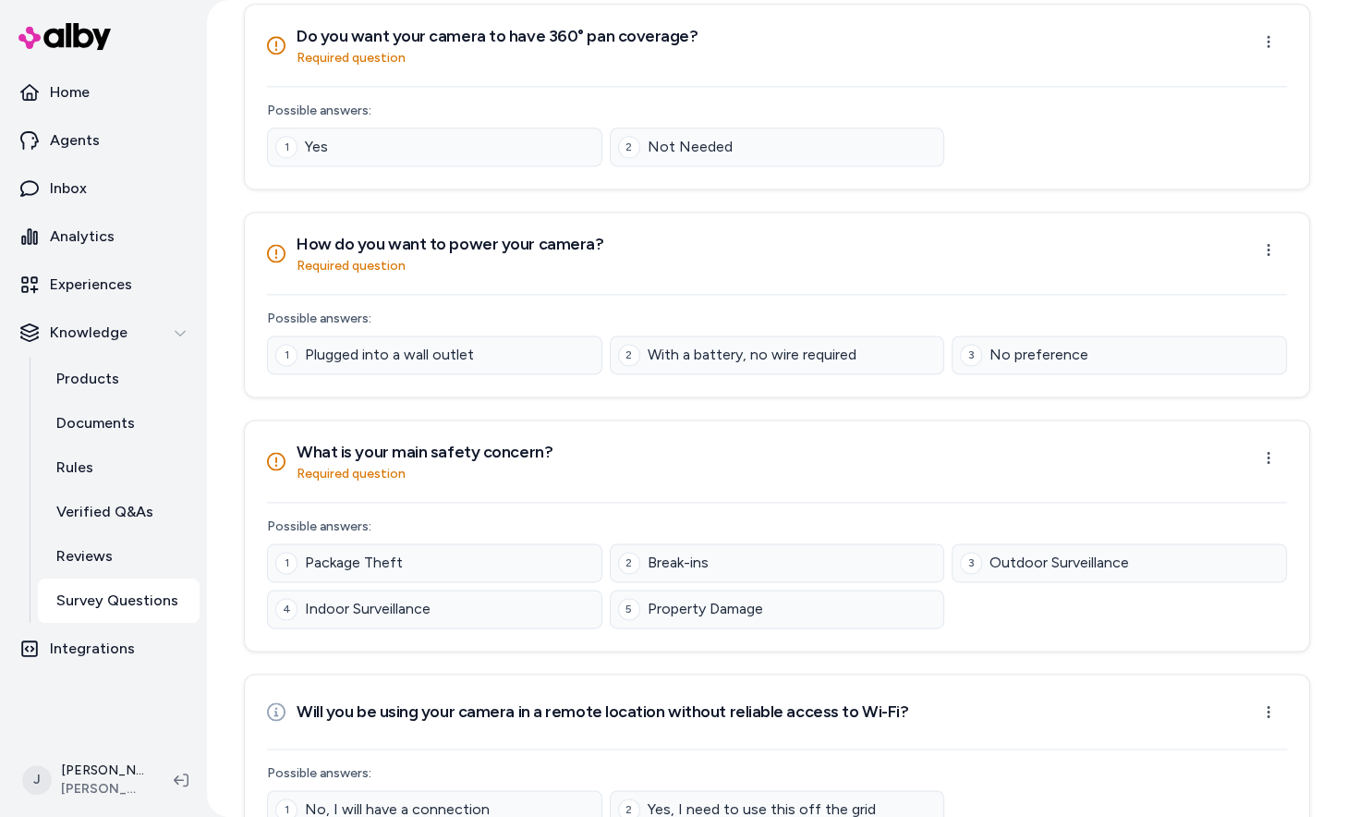
scroll to position [2111, 0]
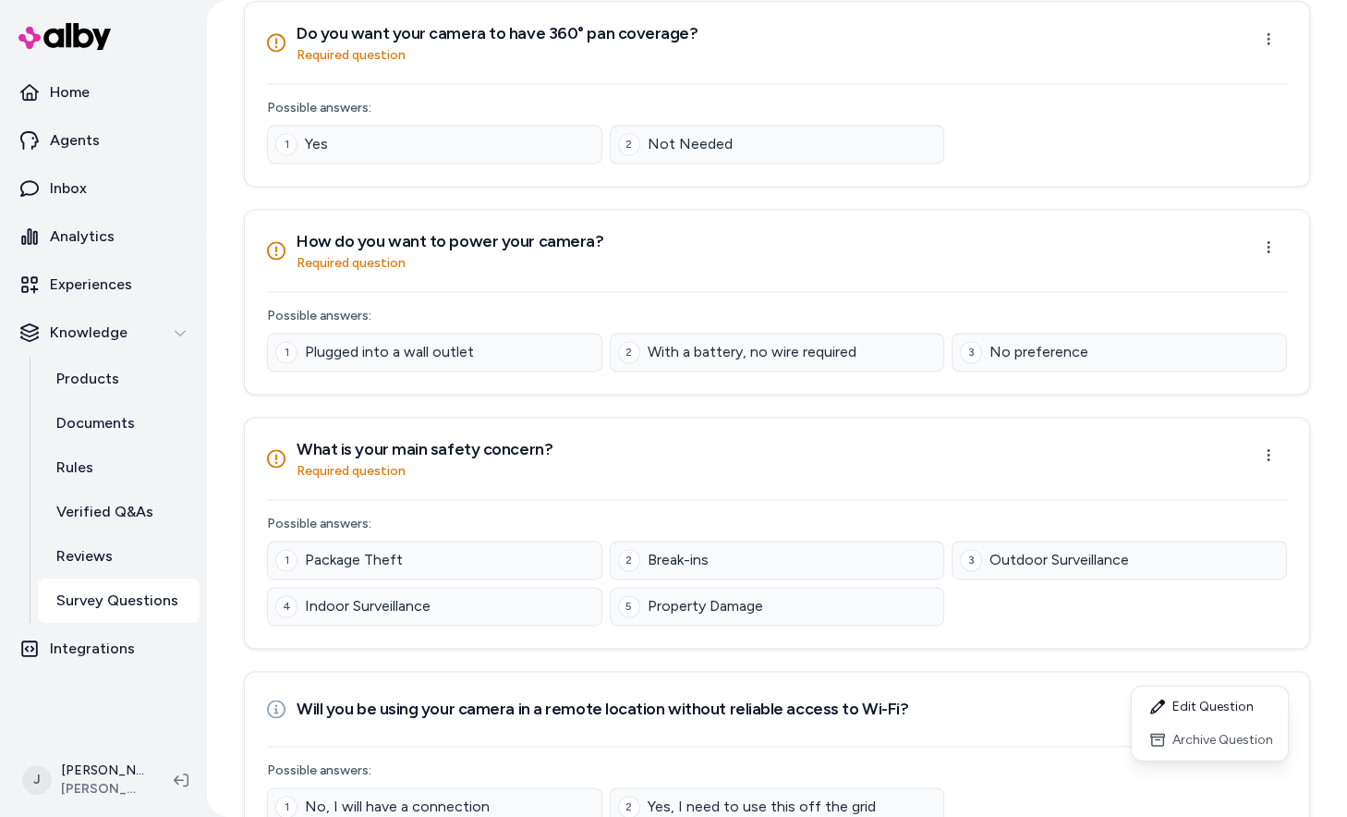
click at [1265, 667] on html "Home Agents Inbox Analytics Experiences Knowledge Products Documents Rules Veri…" at bounding box center [673, 408] width 1347 height 817
click at [1278, 616] on html "Home Agents Inbox Analytics Experiences Knowledge Products Documents Rules Veri…" at bounding box center [673, 408] width 1347 height 817
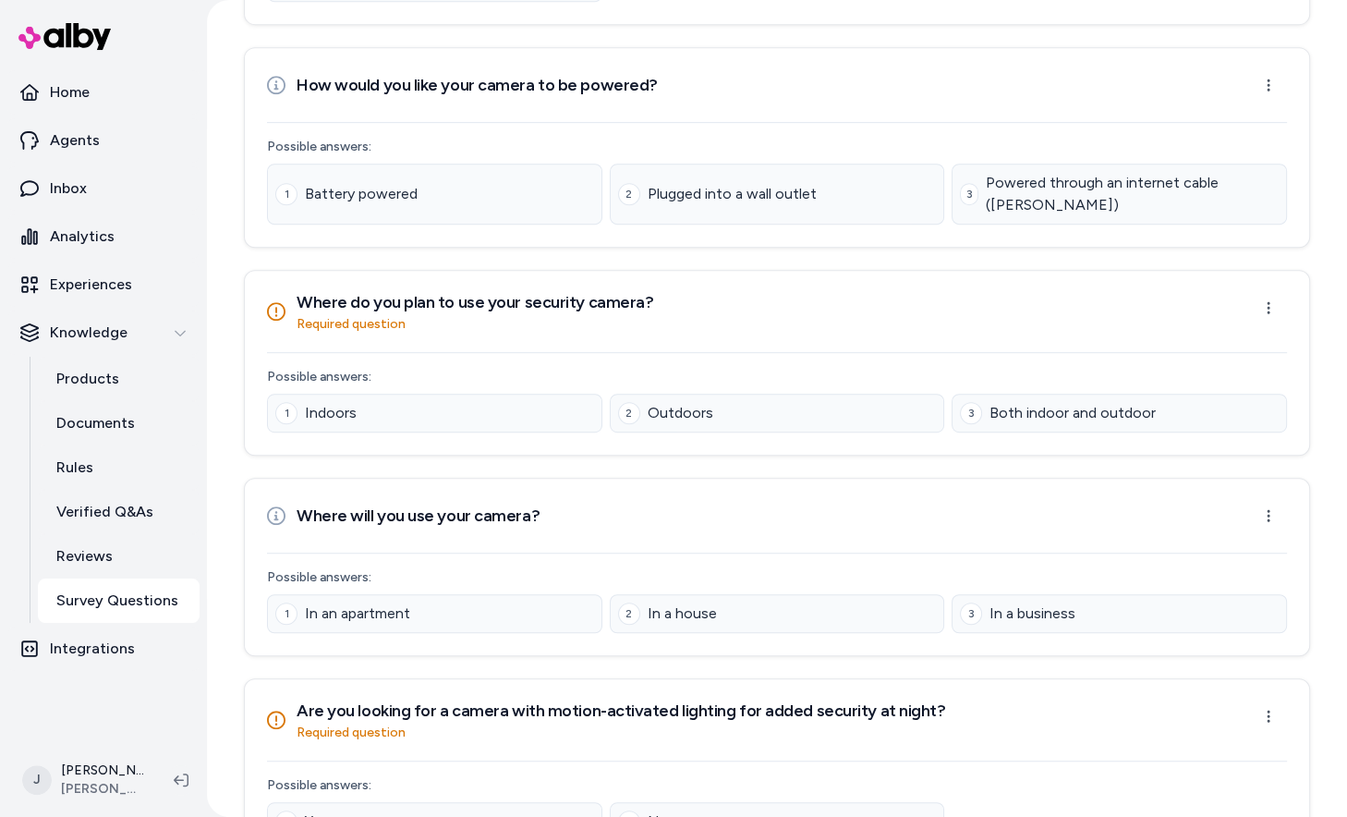
scroll to position [0, 0]
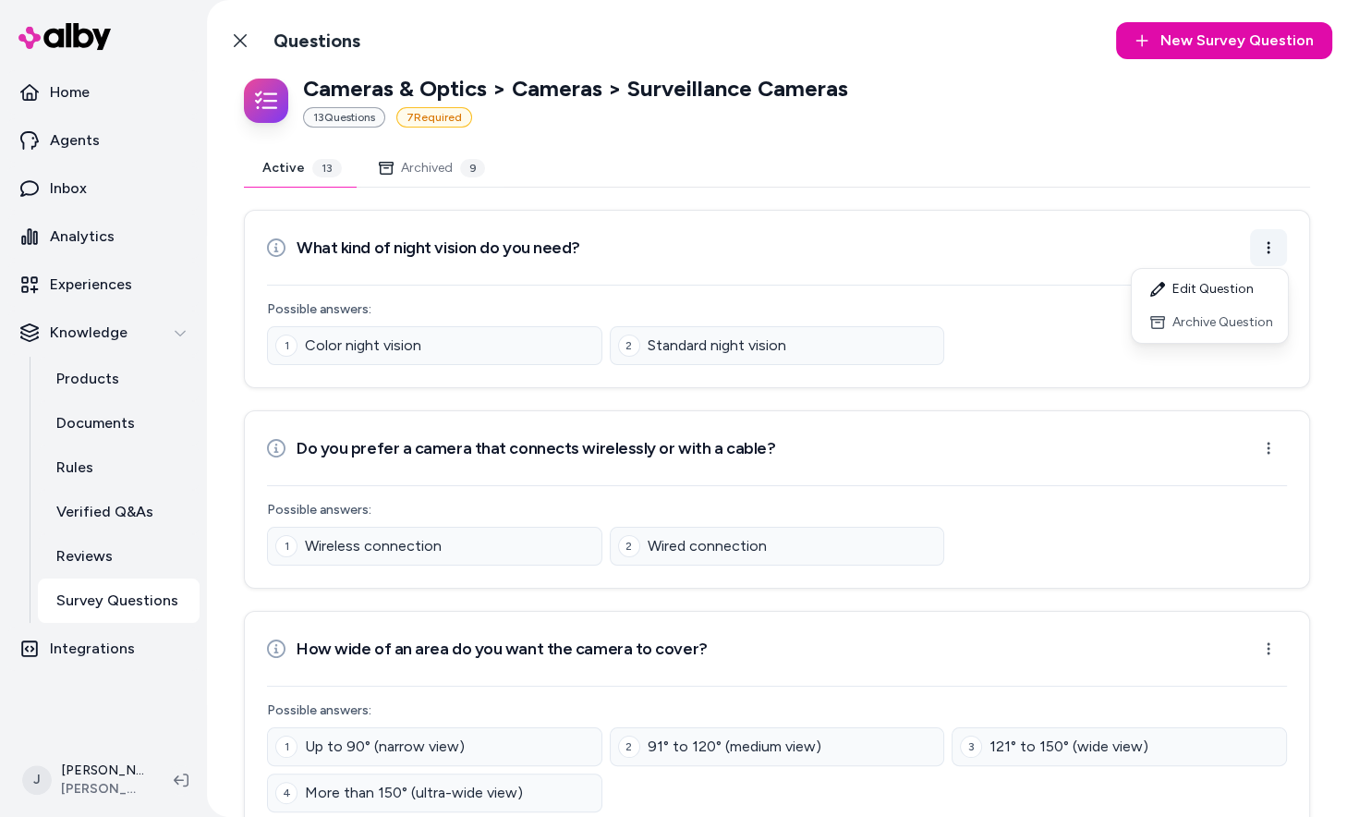
click at [1263, 249] on html "Home Agents Inbox Analytics Experiences Knowledge Products Documents Rules Veri…" at bounding box center [673, 408] width 1347 height 817
click at [1256, 325] on div "Archive Question" at bounding box center [1209, 322] width 149 height 33
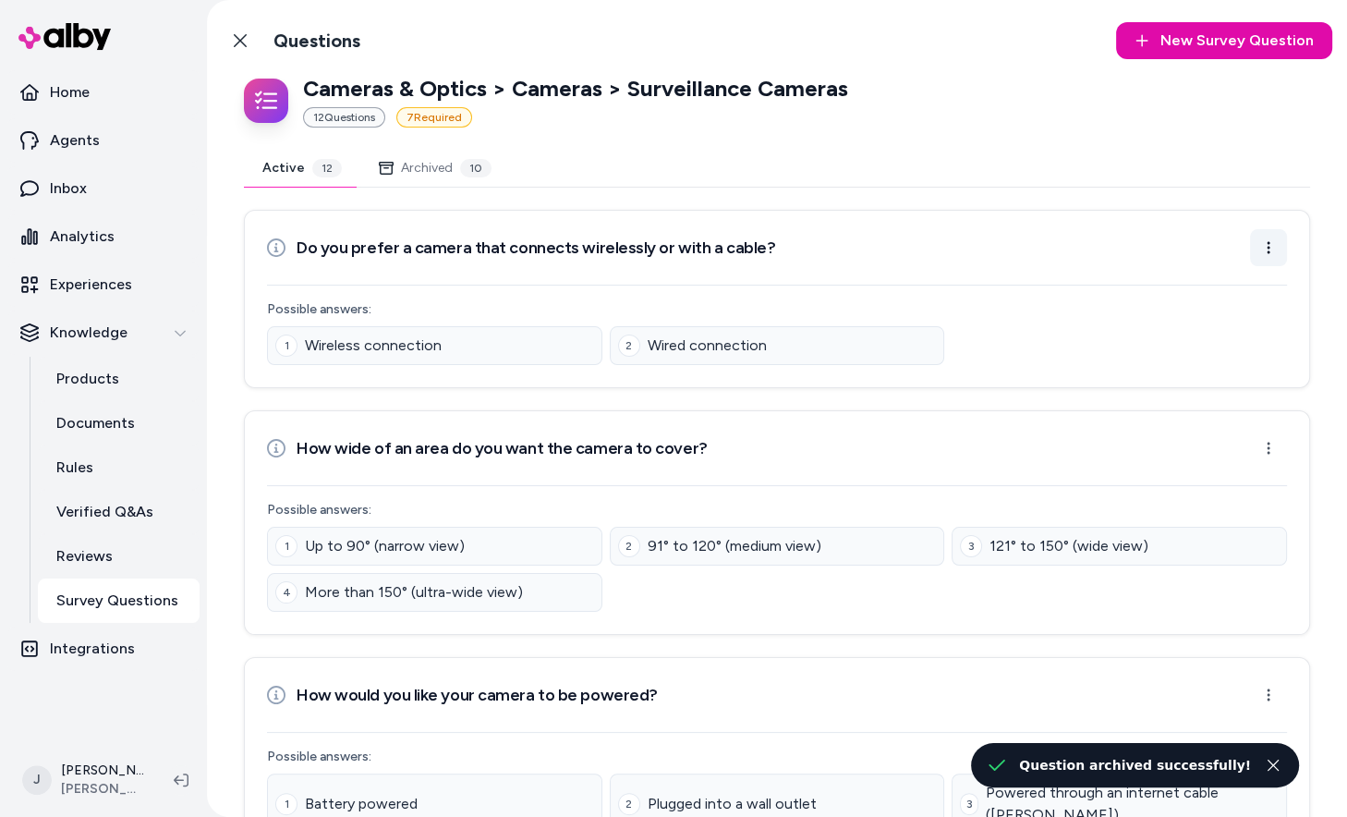
click at [1270, 236] on html "Home Agents Inbox Analytics Experiences Knowledge Products Documents Rules Veri…" at bounding box center [673, 408] width 1347 height 817
click at [1260, 328] on div "Archive Question" at bounding box center [1209, 322] width 149 height 33
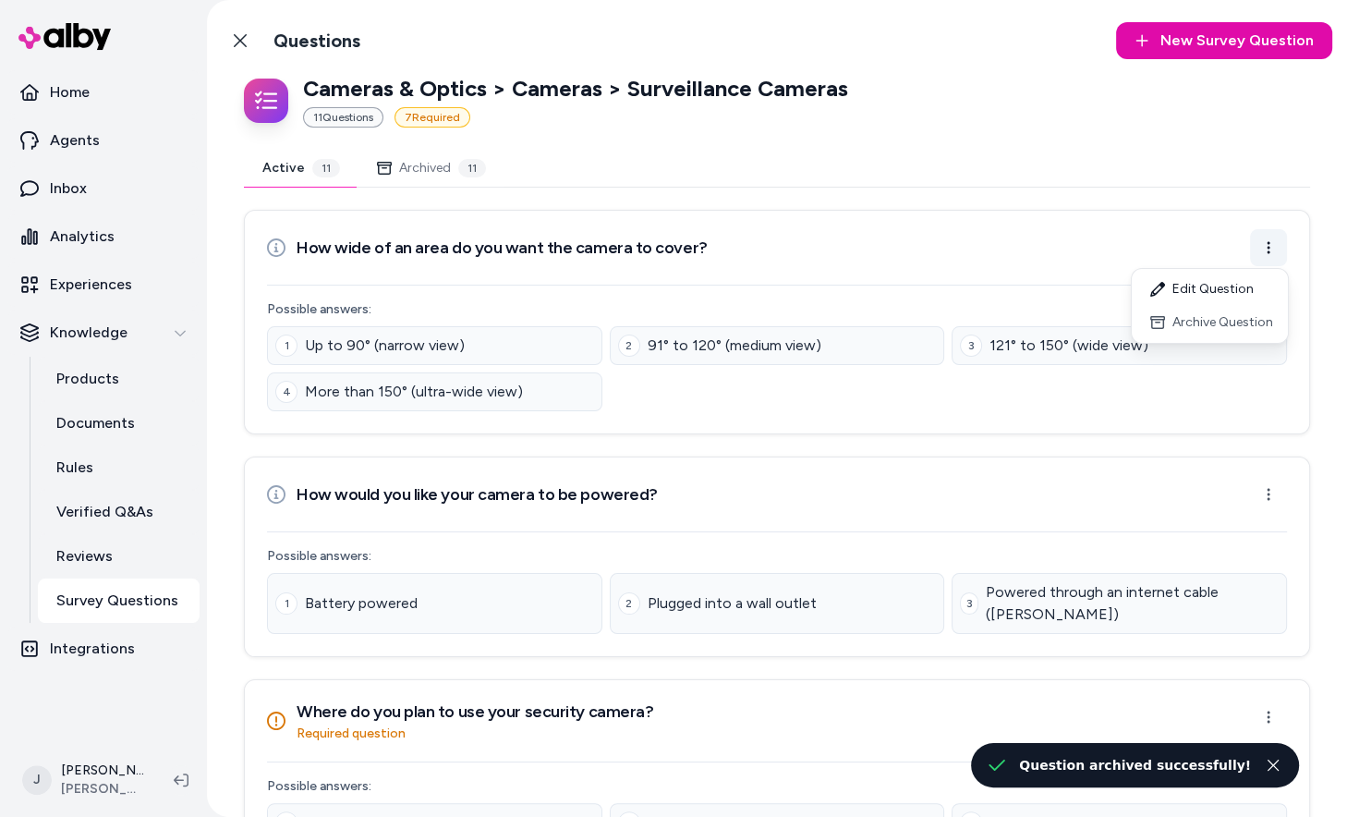
click at [1260, 256] on html "Home Agents Inbox Analytics Experiences Knowledge Products Documents Rules Veri…" at bounding box center [673, 408] width 1347 height 817
click at [1235, 308] on div "Archive Question" at bounding box center [1209, 322] width 149 height 33
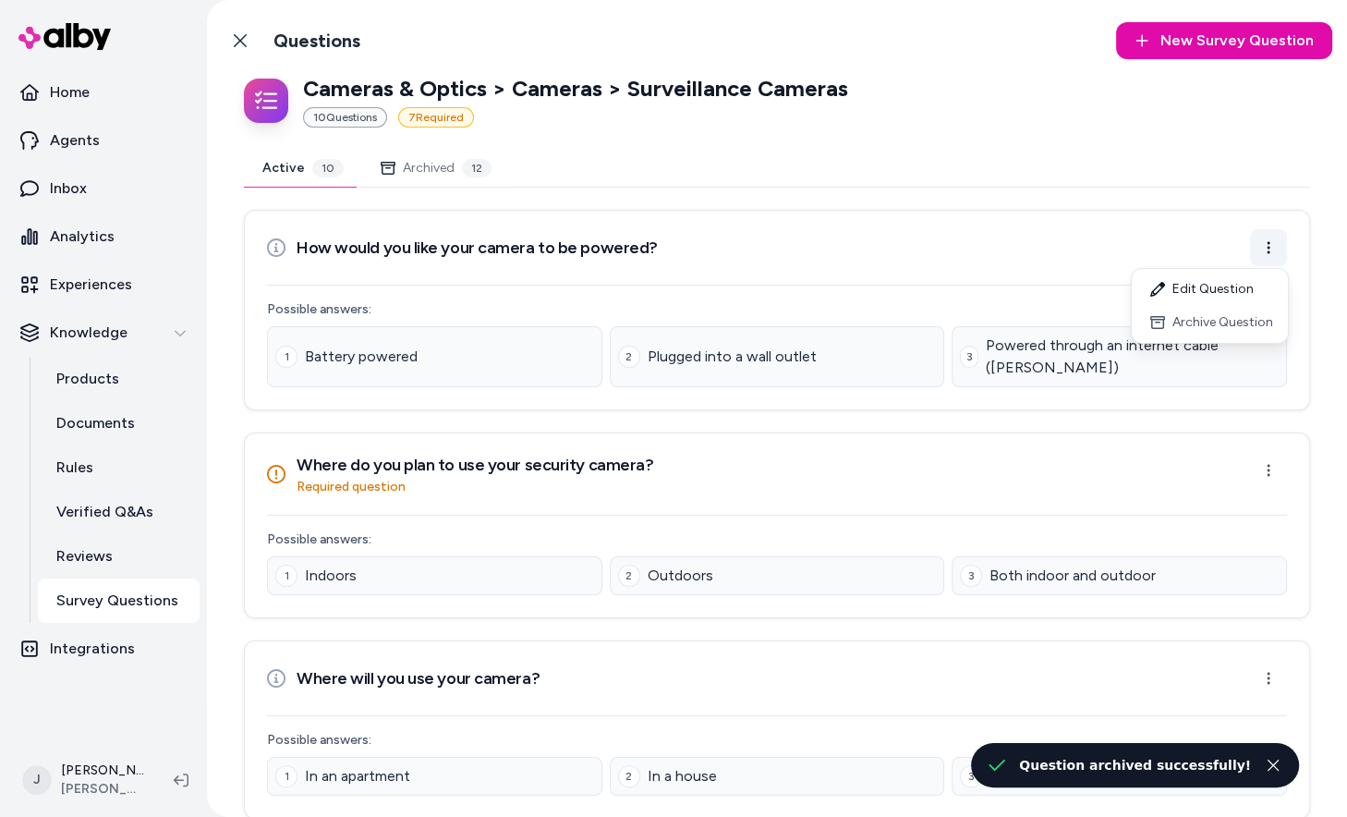
click at [1257, 261] on html "Home Agents Inbox Analytics Experiences Knowledge Products Documents Rules Veri…" at bounding box center [673, 408] width 1347 height 817
click at [1247, 332] on div "Archive Question" at bounding box center [1209, 322] width 149 height 33
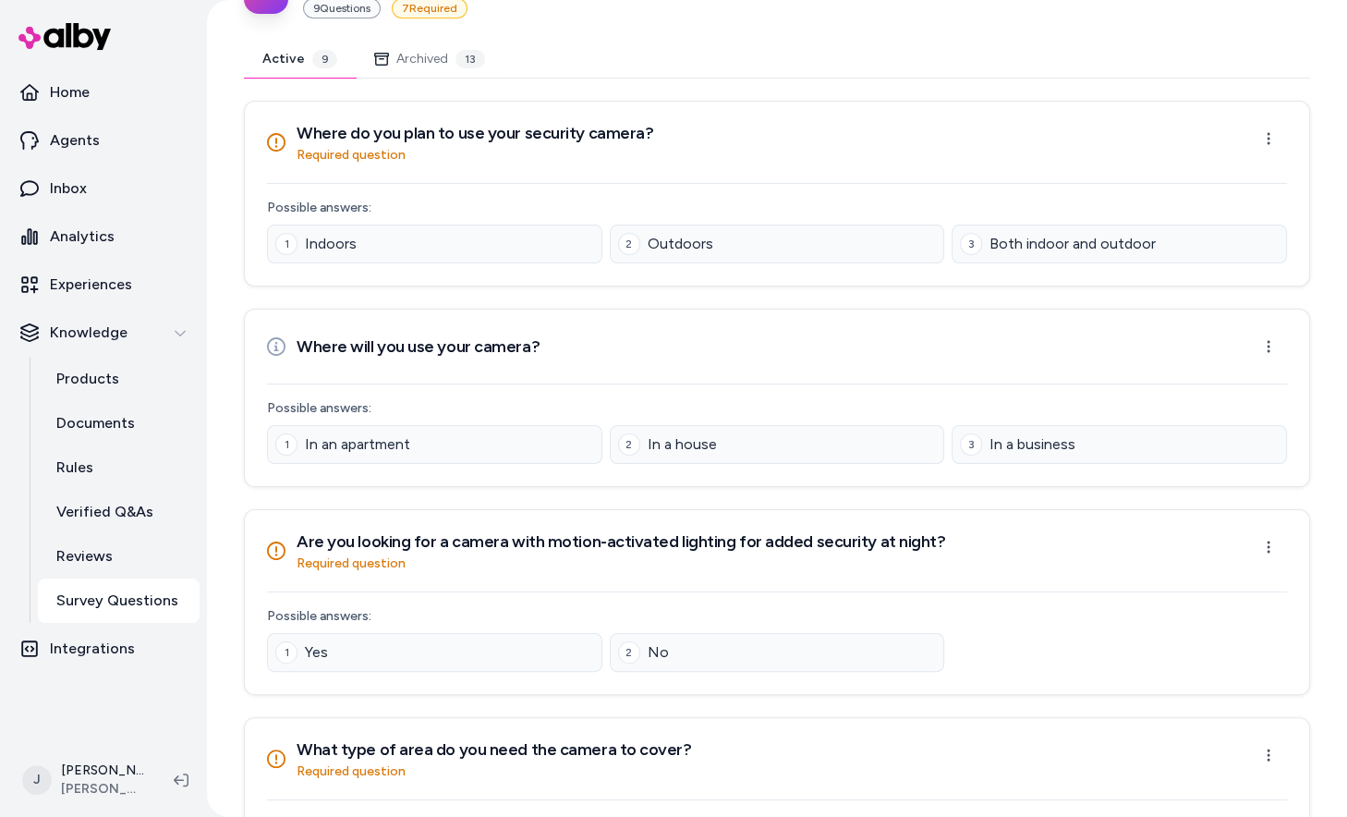
scroll to position [121, 0]
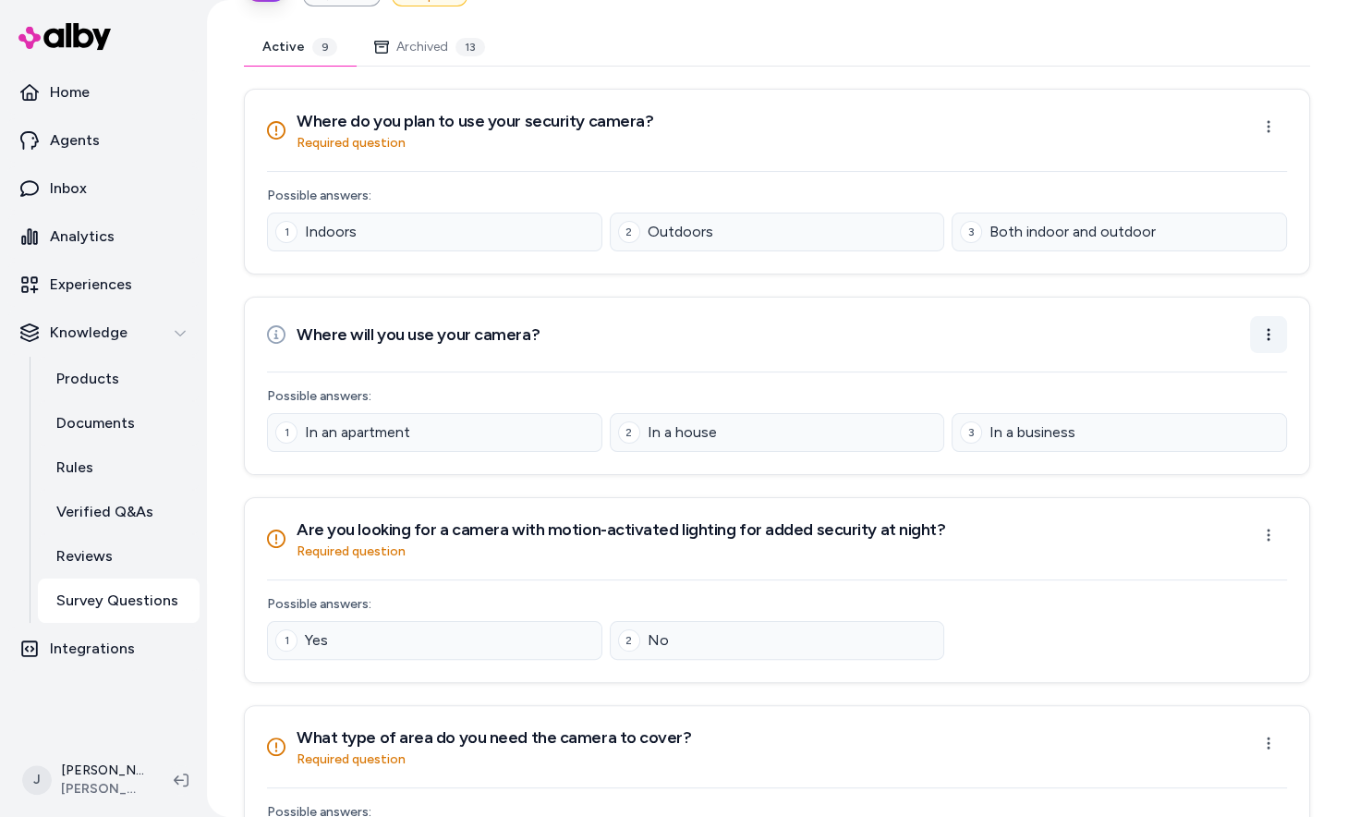
click at [1277, 321] on html "Home Agents Inbox Analytics Experiences Knowledge Products Documents Rules Veri…" at bounding box center [673, 408] width 1347 height 817
click at [1262, 412] on div "Archive Question" at bounding box center [1209, 407] width 149 height 33
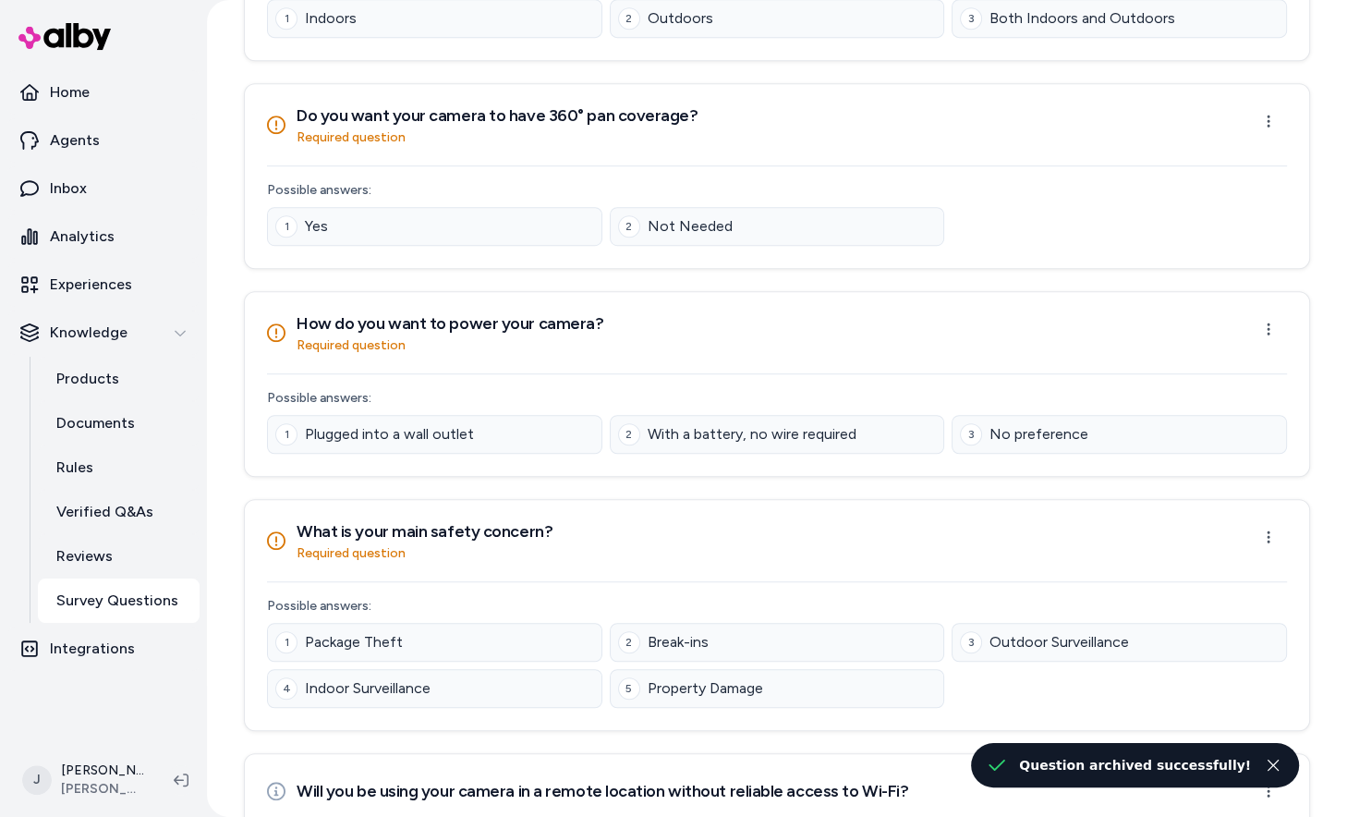
scroll to position [1072, 0]
